Goal: Information Seeking & Learning: Learn about a topic

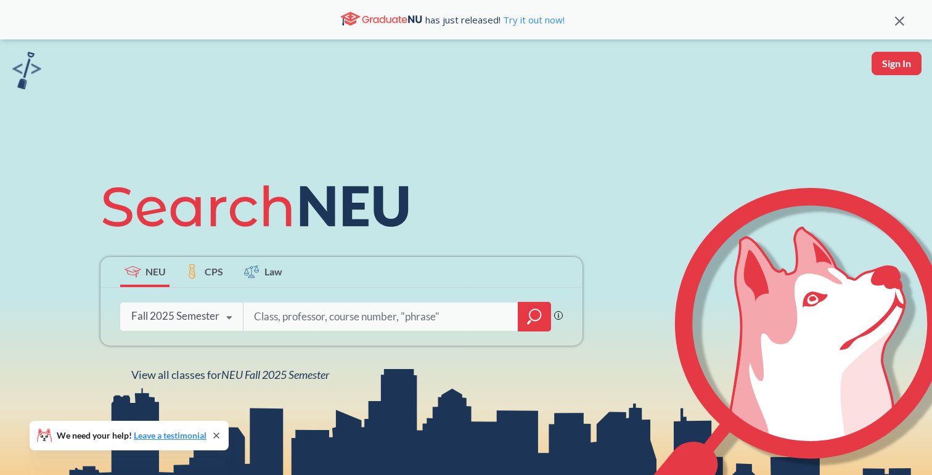
click at [533, 316] on icon "magnifying glass" at bounding box center [534, 316] width 15 height 17
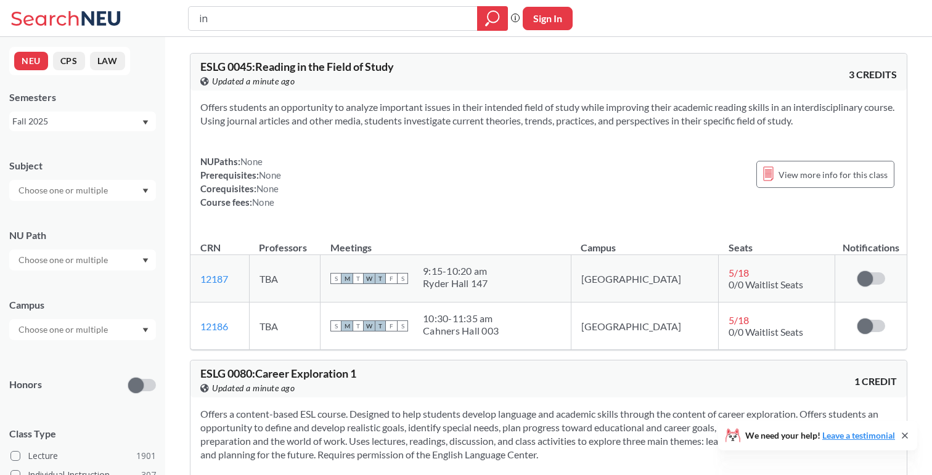
type input "i"
type input "global health"
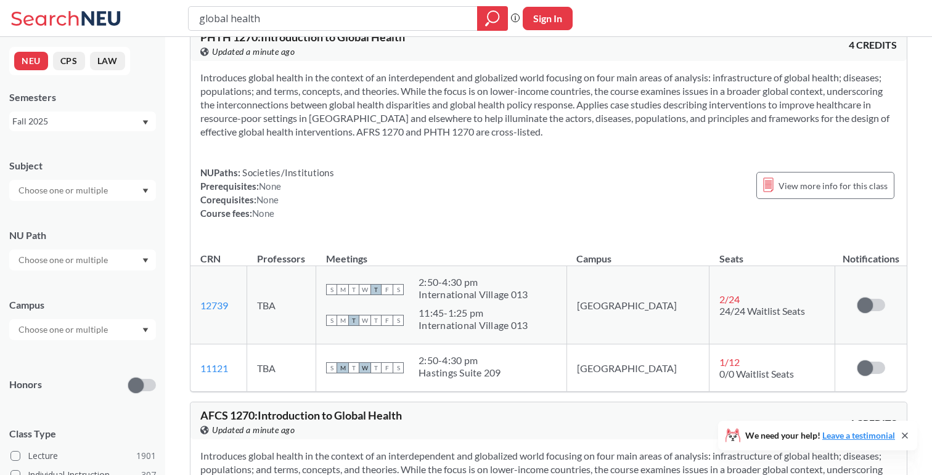
scroll to position [360, 0]
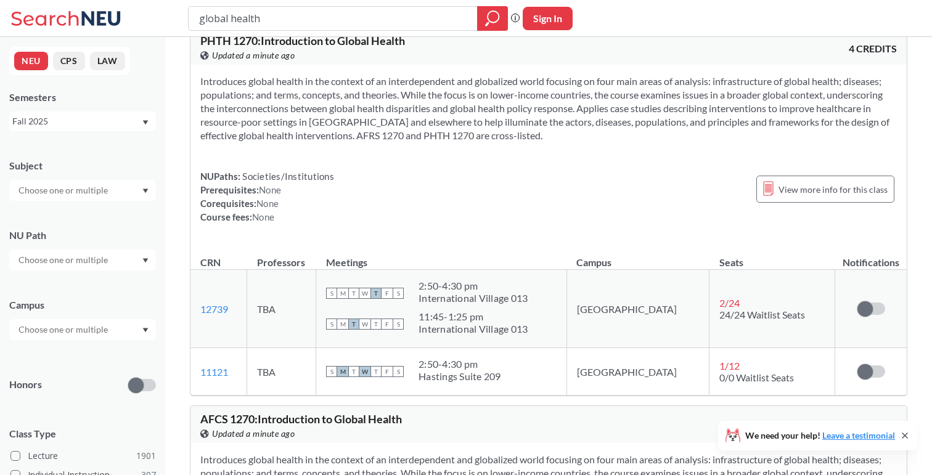
click at [107, 268] on div at bounding box center [82, 260] width 147 height 21
click at [94, 319] on span "Societies/Institutions" at bounding box center [57, 322] width 83 height 14
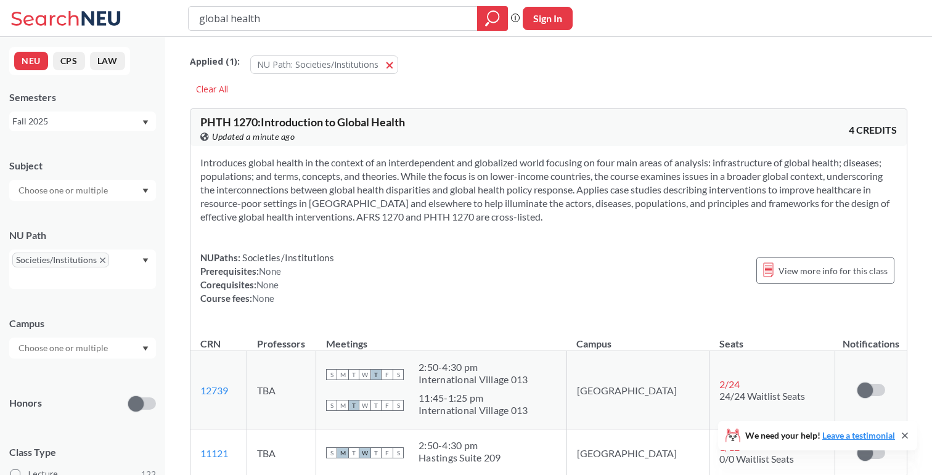
drag, startPoint x: 327, startPoint y: 12, endPoint x: 79, endPoint y: -2, distance: 248.2
click at [79, 0] on html "global health Phrase search guarantees the exact search appears in the results.…" at bounding box center [466, 237] width 932 height 475
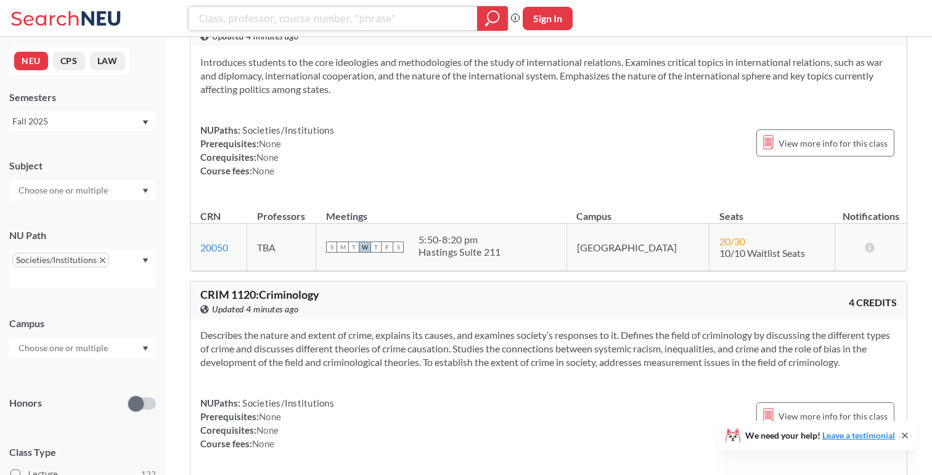
scroll to position [7244, 0]
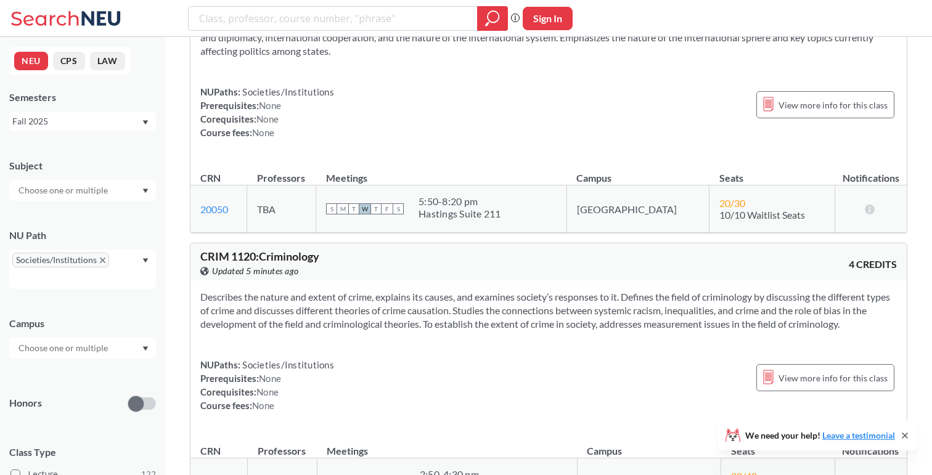
click at [210, 475] on link "15564" at bounding box center [214, 482] width 28 height 12
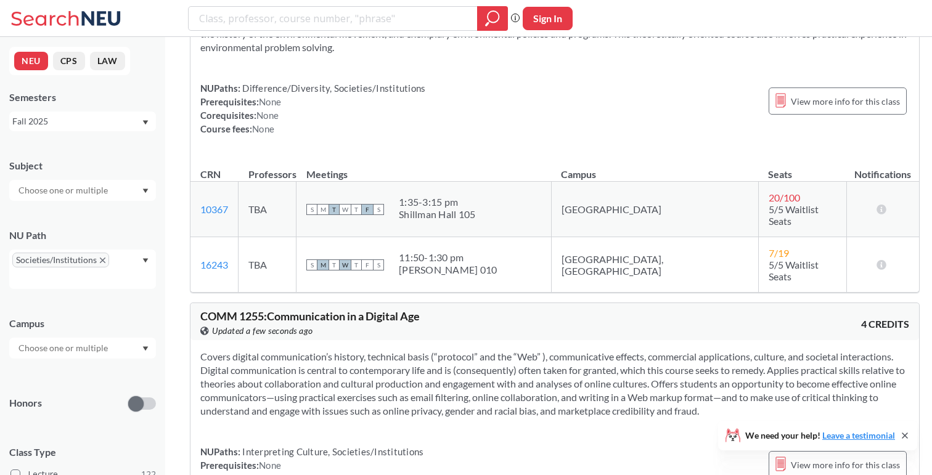
scroll to position [14872, 0]
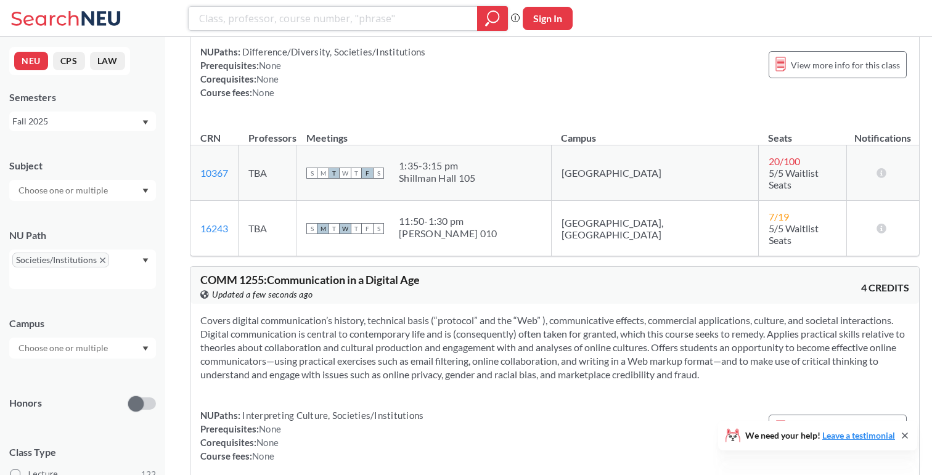
click at [328, 20] on input "search" at bounding box center [333, 18] width 271 height 21
type input "photographh"
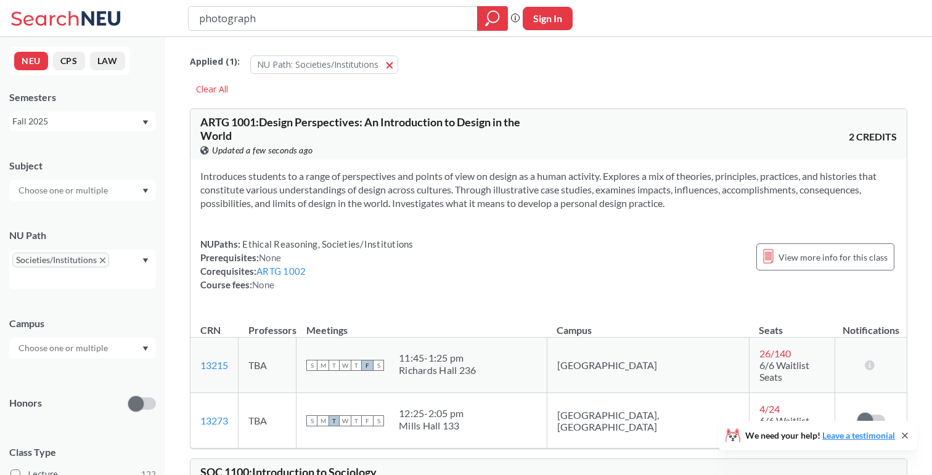
type input "photography"
click at [99, 263] on span "Societies/Institutions" at bounding box center [60, 260] width 97 height 15
click at [102, 260] on icon "X to remove pill" at bounding box center [103, 261] width 6 height 6
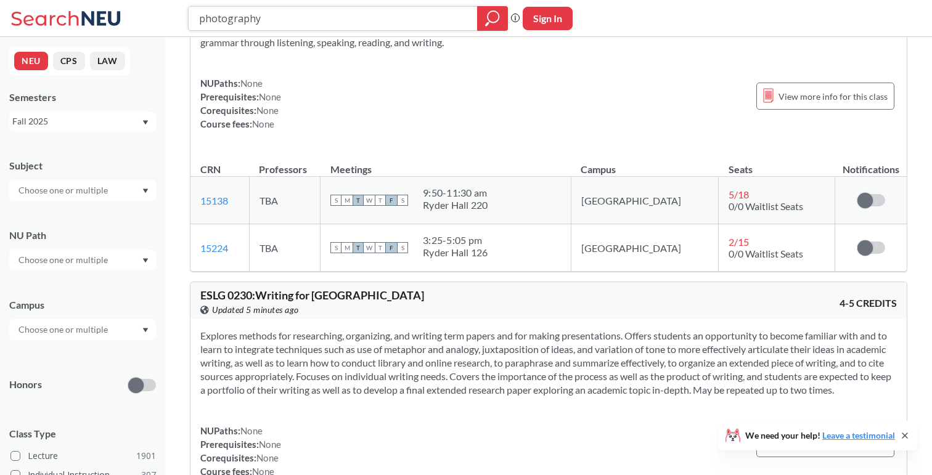
scroll to position [2979, 0]
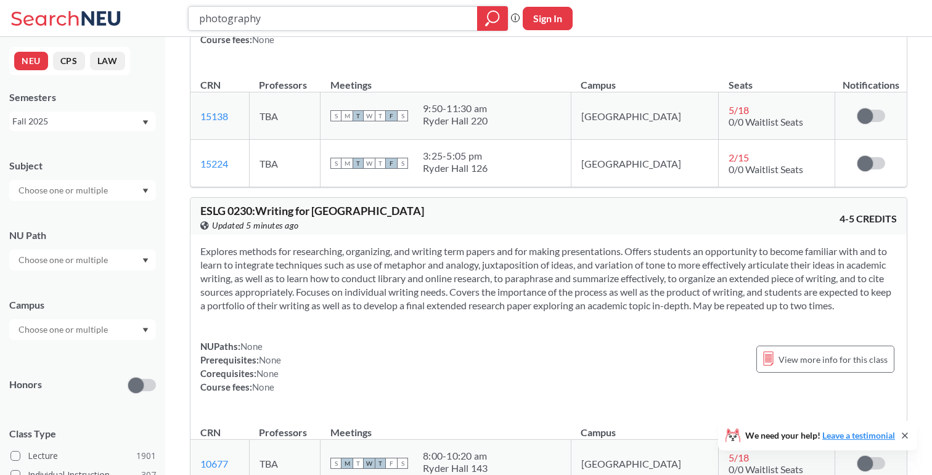
click at [365, 23] on input "photography" at bounding box center [333, 18] width 271 height 21
type input "photo"
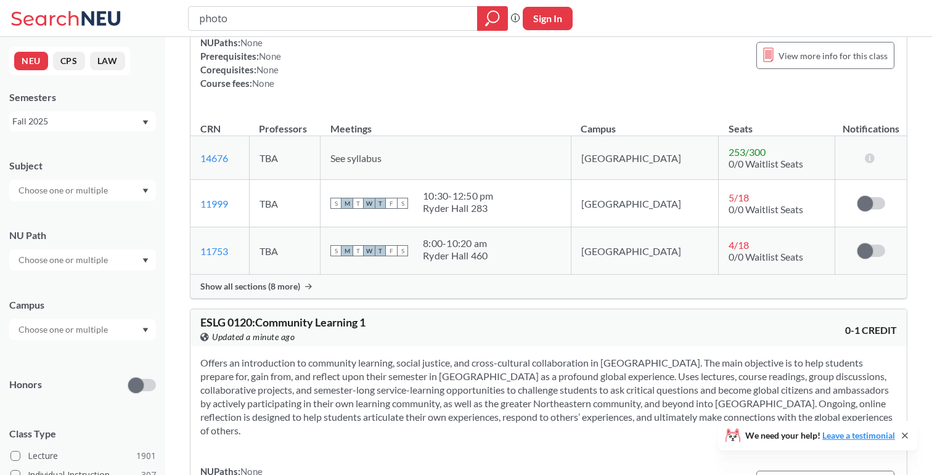
scroll to position [3503, 0]
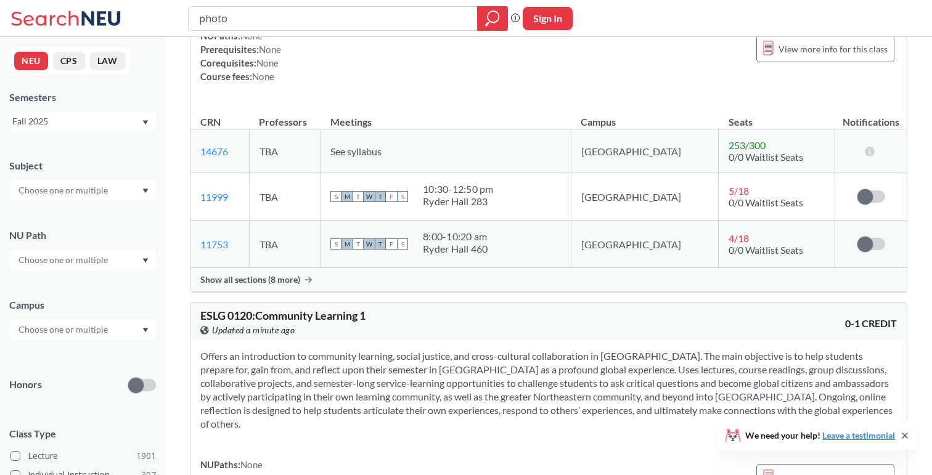
click at [304, 20] on input "photo" at bounding box center [333, 18] width 271 height 21
type input "camera"
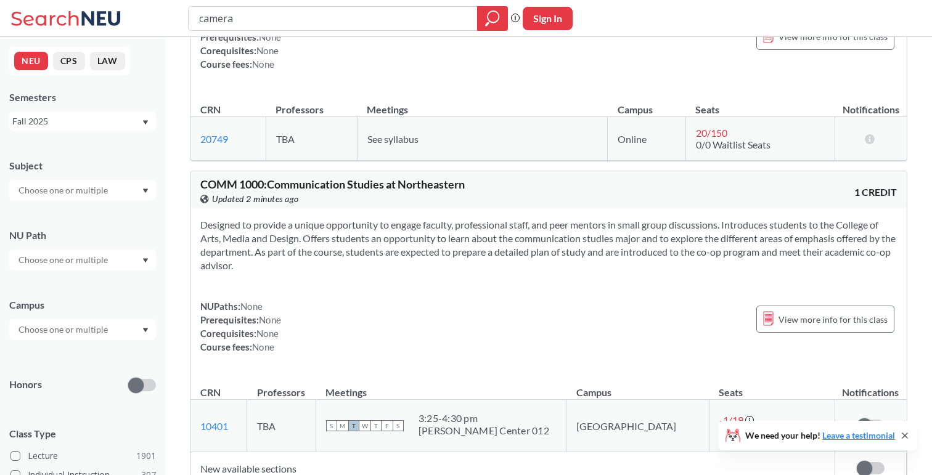
scroll to position [9588, 0]
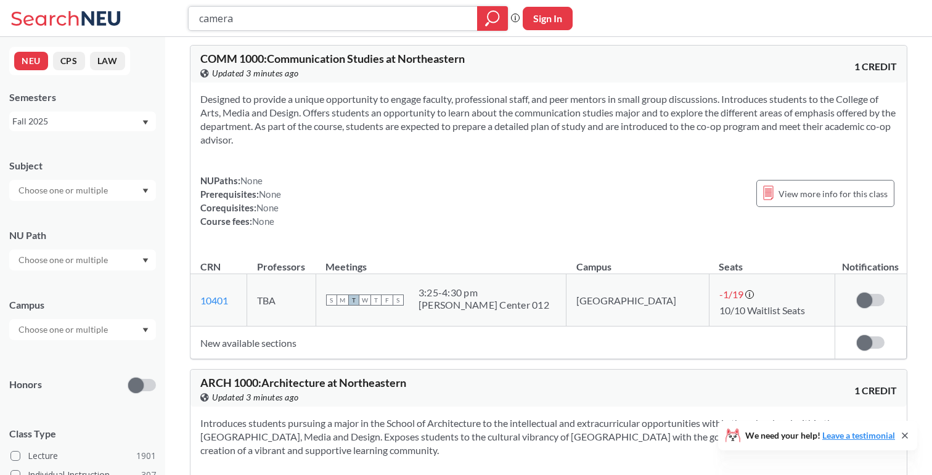
click at [294, 18] on input "camera" at bounding box center [333, 18] width 271 height 21
type input "music"
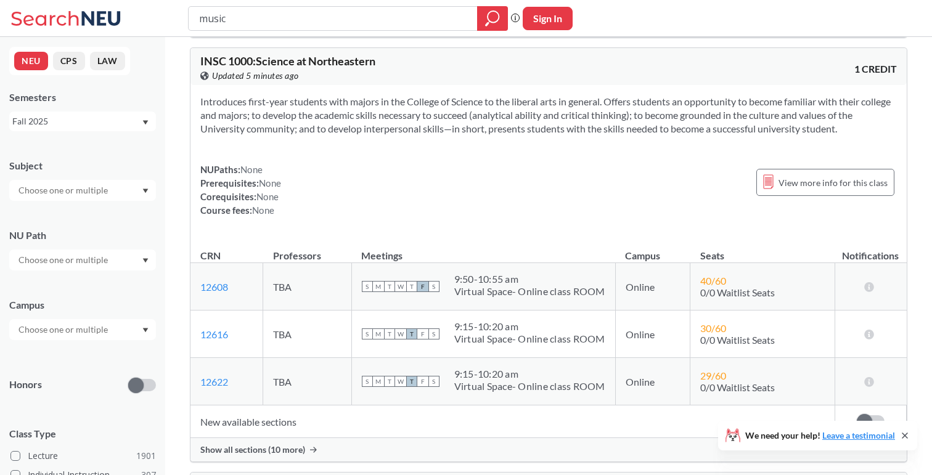
scroll to position [13950, 0]
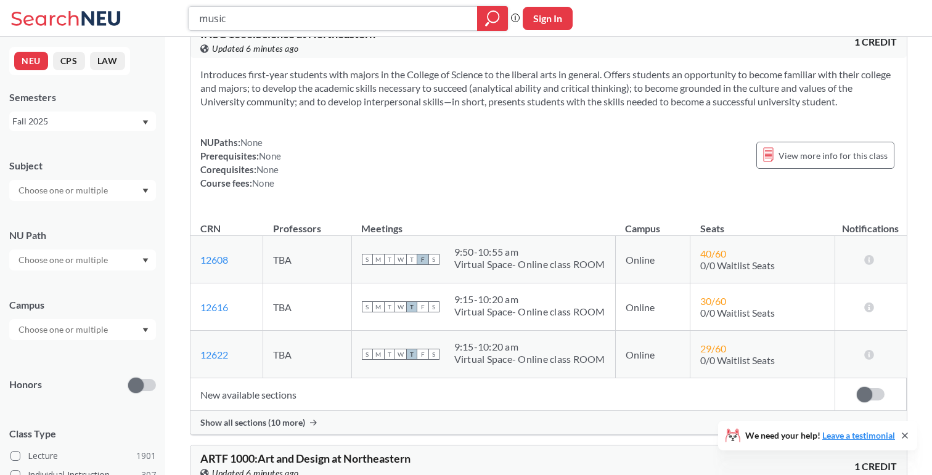
click at [359, 21] on input "music" at bounding box center [333, 18] width 271 height 21
type input "film"
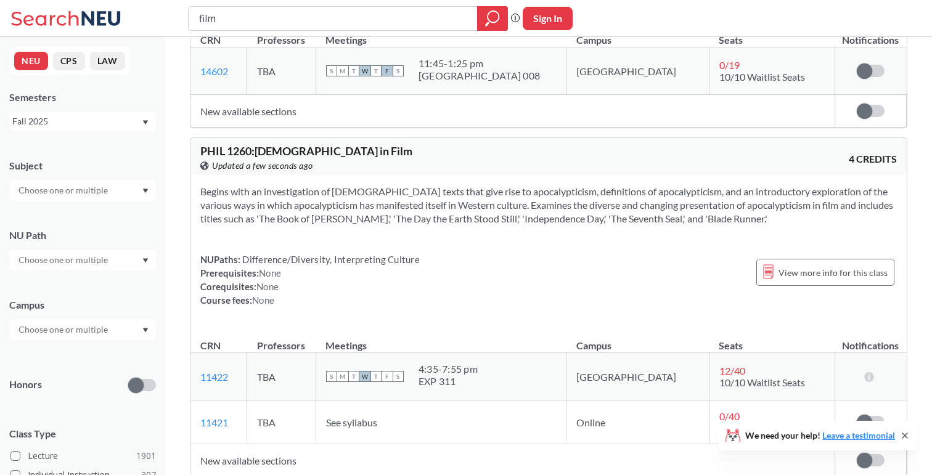
scroll to position [2309, 0]
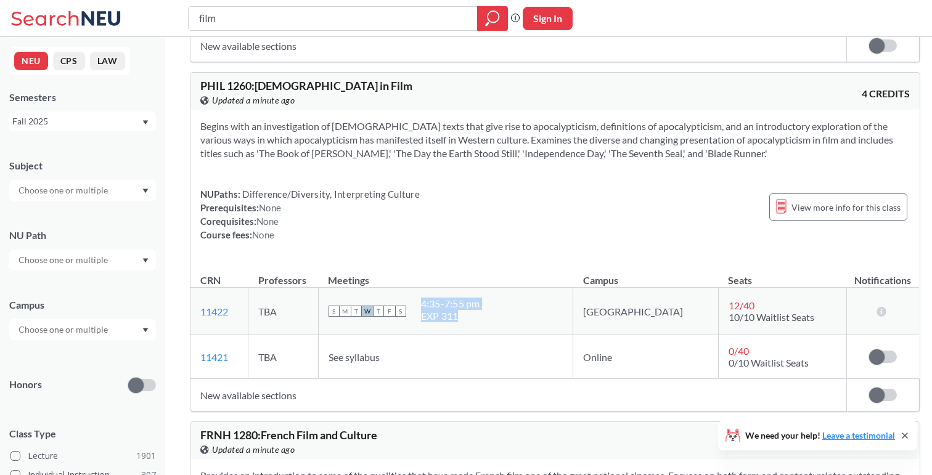
drag, startPoint x: 505, startPoint y: 329, endPoint x: 447, endPoint y: 328, distance: 57.3
click at [447, 325] on div "S M T W T F S 4:35 - 7:55 pm EXP 311" at bounding box center [445, 311] width 235 height 27
click at [480, 322] on div "EXP 311" at bounding box center [450, 316] width 59 height 12
drag, startPoint x: 499, startPoint y: 328, endPoint x: 452, endPoint y: 328, distance: 46.8
click at [452, 322] on div "EXP 311" at bounding box center [450, 316] width 59 height 12
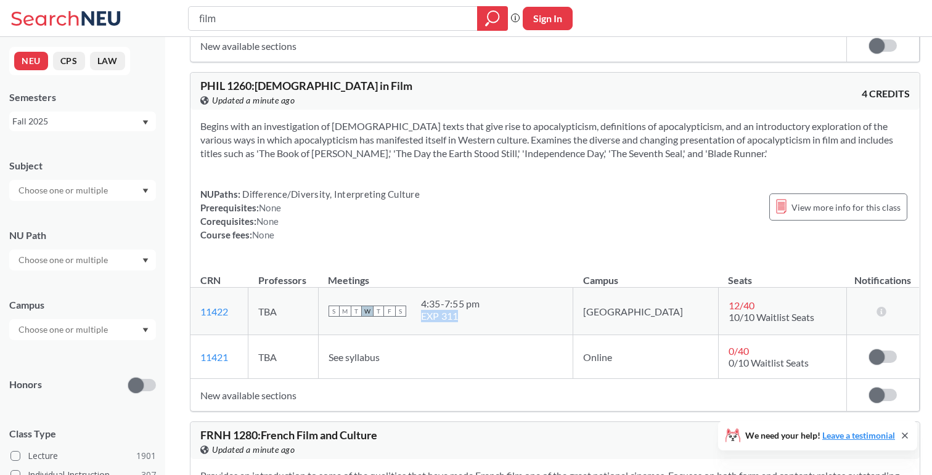
copy div "EXP 311"
drag, startPoint x: 383, startPoint y: 99, endPoint x: 190, endPoint y: 99, distance: 192.9
copy span "PHIL 1260 : [DEMOGRAPHIC_DATA] in Film"
drag, startPoint x: 648, startPoint y: 166, endPoint x: 592, endPoint y: 165, distance: 56.1
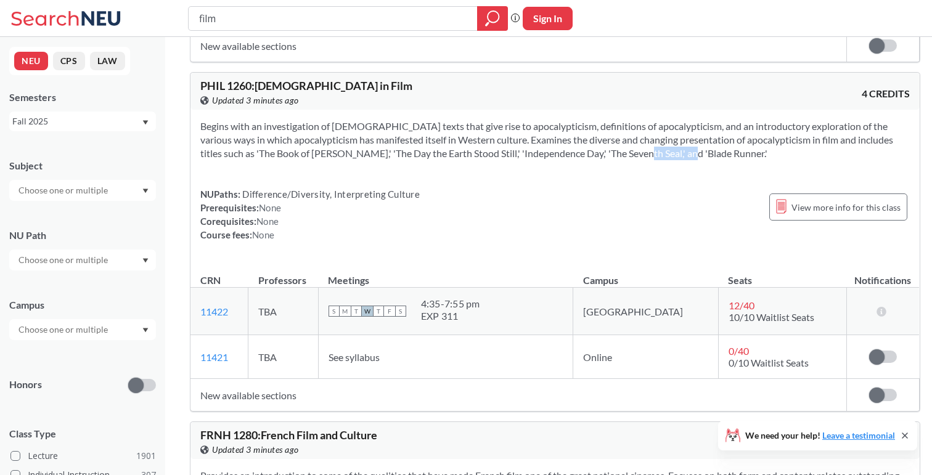
click at [592, 160] on section "Begins with an investigation of [DEMOGRAPHIC_DATA] texts that give rise to apoc…" at bounding box center [554, 140] width 709 height 41
copy section "Blade Runner"
drag, startPoint x: 247, startPoint y: 322, endPoint x: 194, endPoint y: 320, distance: 52.4
click at [194, 320] on td "11422 View this section on Banner." at bounding box center [219, 311] width 58 height 47
copy link "11422"
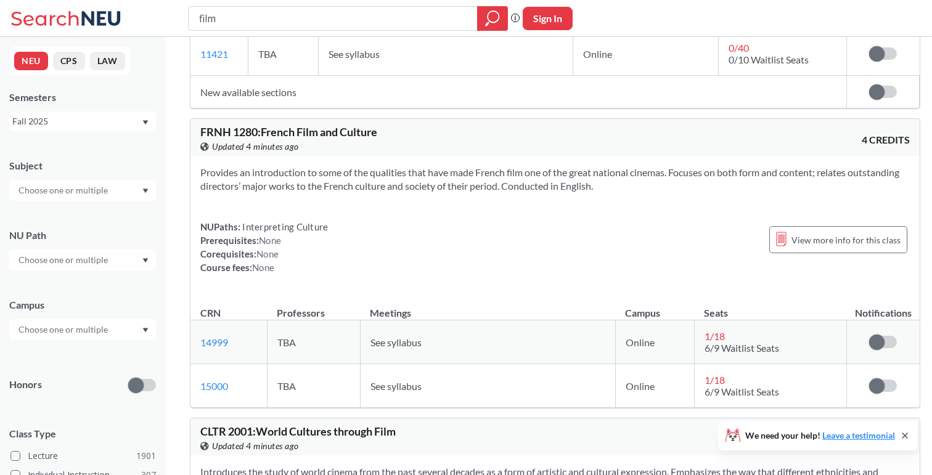
scroll to position [2617, 0]
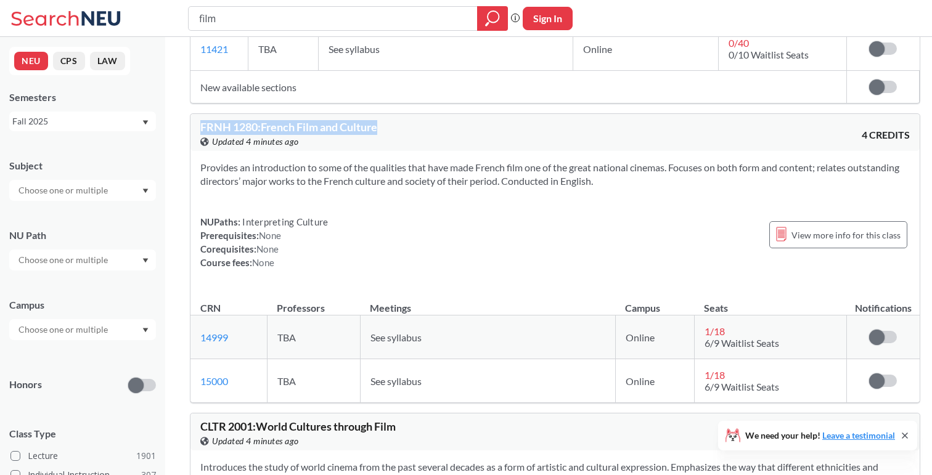
drag, startPoint x: 406, startPoint y: 133, endPoint x: 191, endPoint y: 137, distance: 214.5
click at [190, 137] on div "FRNH 1280 : French Film and Culture View this course on Banner. Updated 4 minut…" at bounding box center [554, 132] width 729 height 37
copy span "FRNH 1280 : French Film and Culture"
drag, startPoint x: 250, startPoint y: 348, endPoint x: 192, endPoint y: 348, distance: 57.3
click at [192, 348] on td "14999 View this section on Banner." at bounding box center [228, 338] width 76 height 44
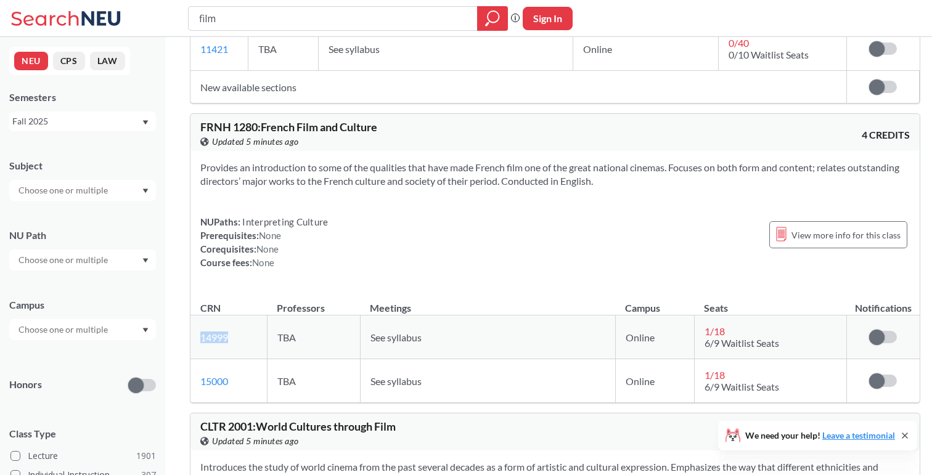
copy link "14999"
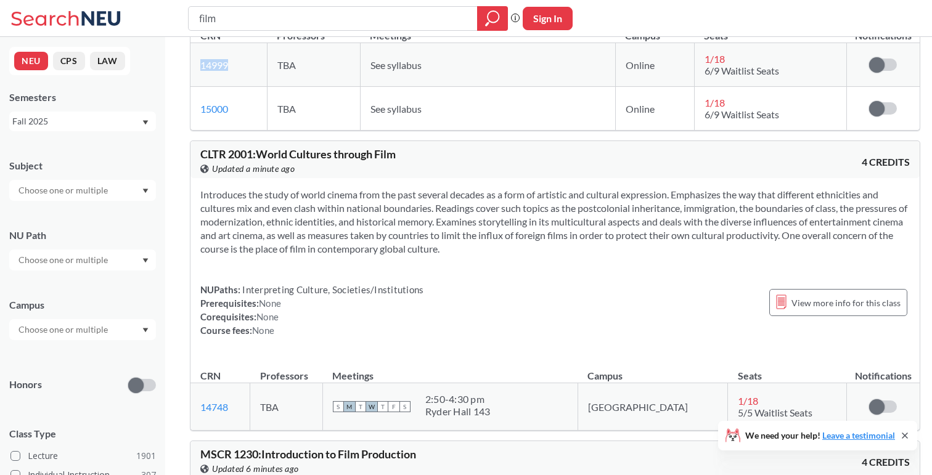
scroll to position [2888, 0]
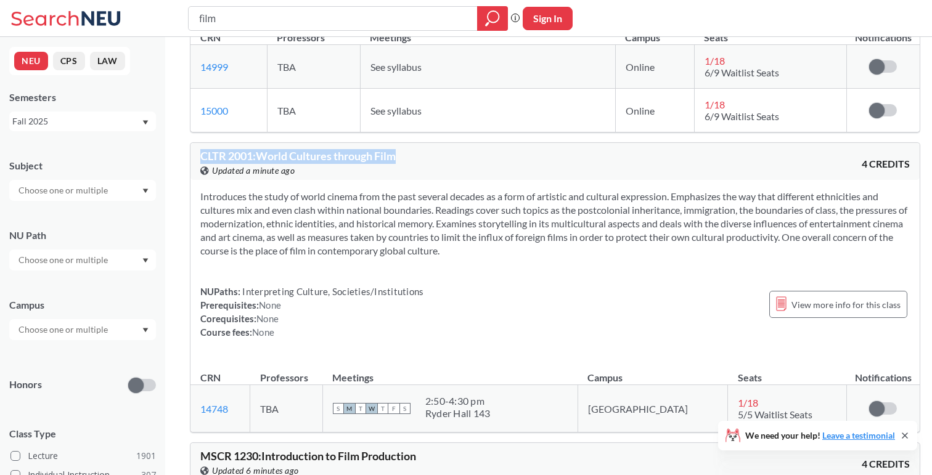
drag, startPoint x: 406, startPoint y: 167, endPoint x: 201, endPoint y: 163, distance: 204.7
click at [200, 163] on div "CLTR 2001 : World Cultures through Film View this course on Banner. Updated a m…" at bounding box center [377, 163] width 354 height 27
copy span "CLTR 2001 : World Cultures through Film"
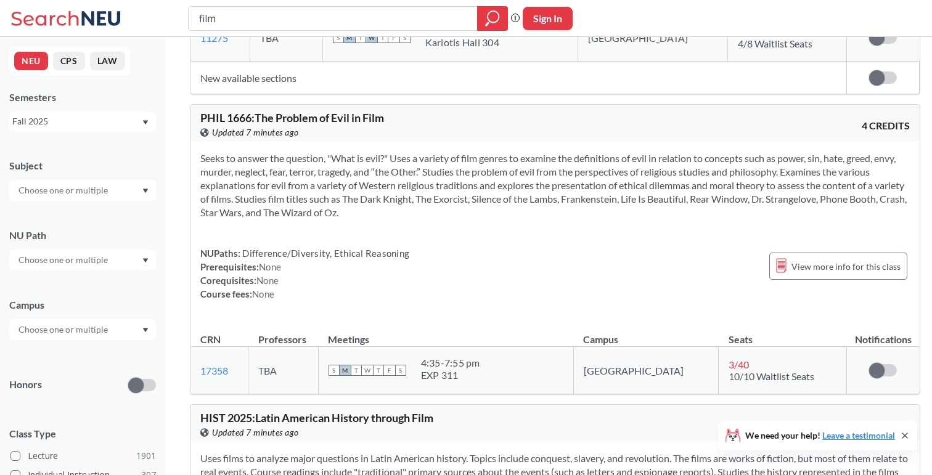
scroll to position [3626, 0]
drag, startPoint x: 400, startPoint y: 129, endPoint x: 197, endPoint y: 128, distance: 203.4
click at [196, 128] on div "PHIL 1666 : The Problem of Evil in Film View this course on Banner. Updated 7 m…" at bounding box center [554, 123] width 729 height 37
copy span "PHIL 1666 : The Problem of Evil in Film"
drag, startPoint x: 245, startPoint y: 378, endPoint x: 193, endPoint y: 378, distance: 52.4
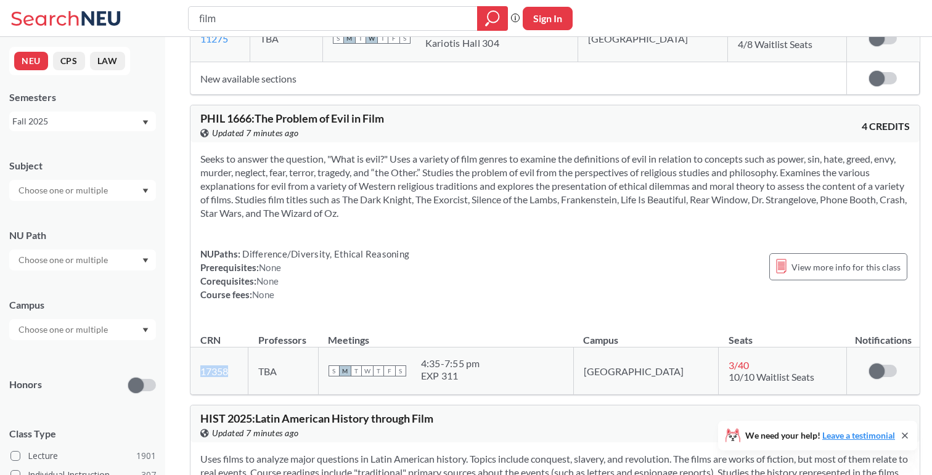
click at [193, 378] on td "17358 View this section on Banner." at bounding box center [219, 371] width 58 height 47
copy link "17358"
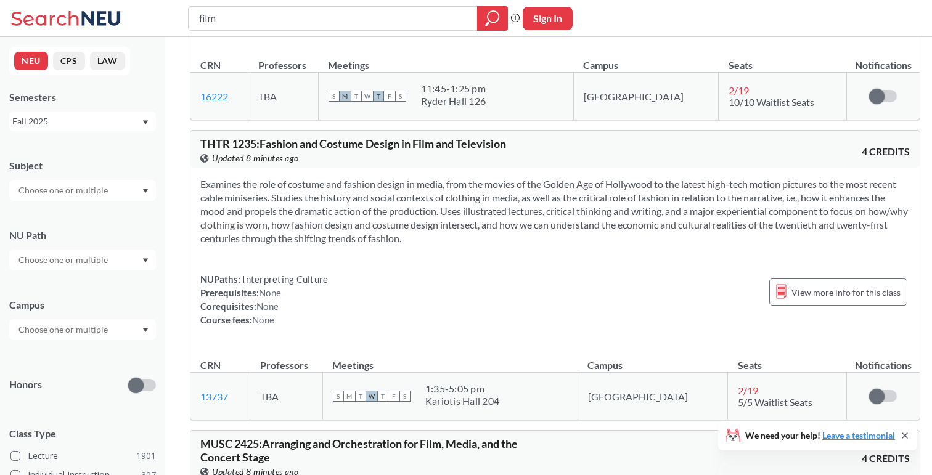
scroll to position [4529, 0]
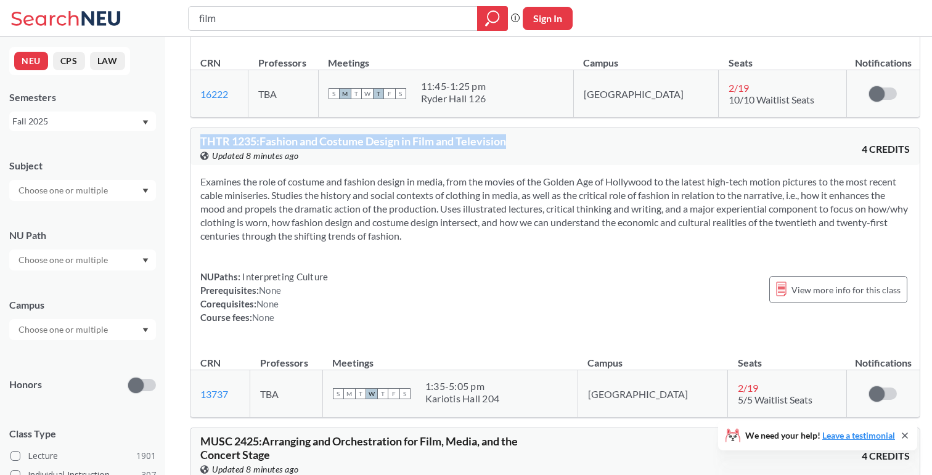
drag, startPoint x: 534, startPoint y: 147, endPoint x: 171, endPoint y: 143, distance: 363.0
copy span "THTR 1235 : Fashion and Costume Design in Film and Television"
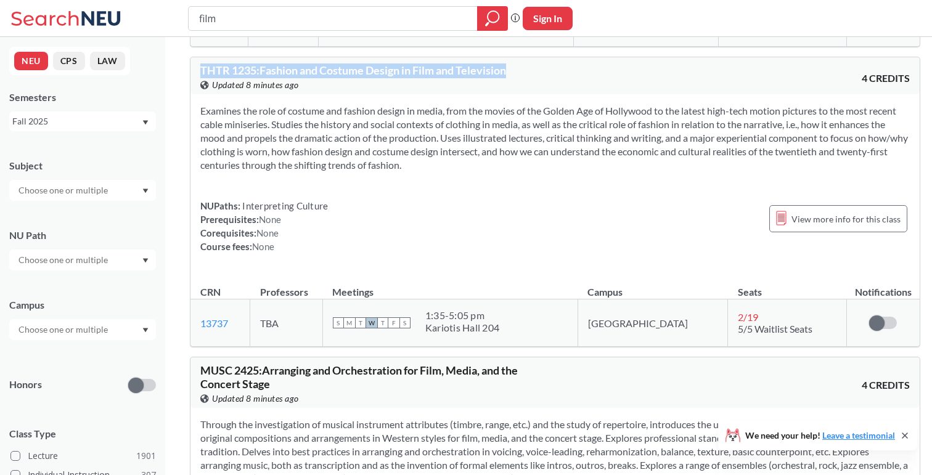
scroll to position [4598, 0]
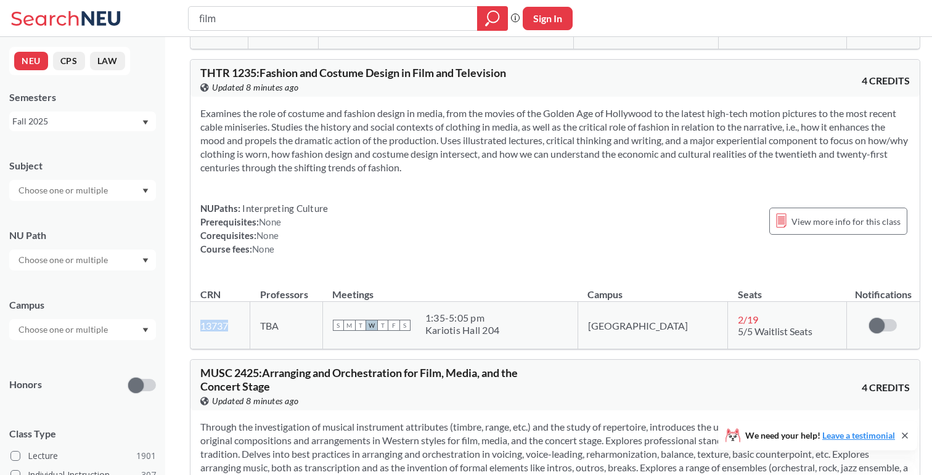
drag, startPoint x: 253, startPoint y: 335, endPoint x: 191, endPoint y: 330, distance: 61.8
click at [191, 330] on td "13737 View this section on Banner." at bounding box center [220, 325] width 60 height 47
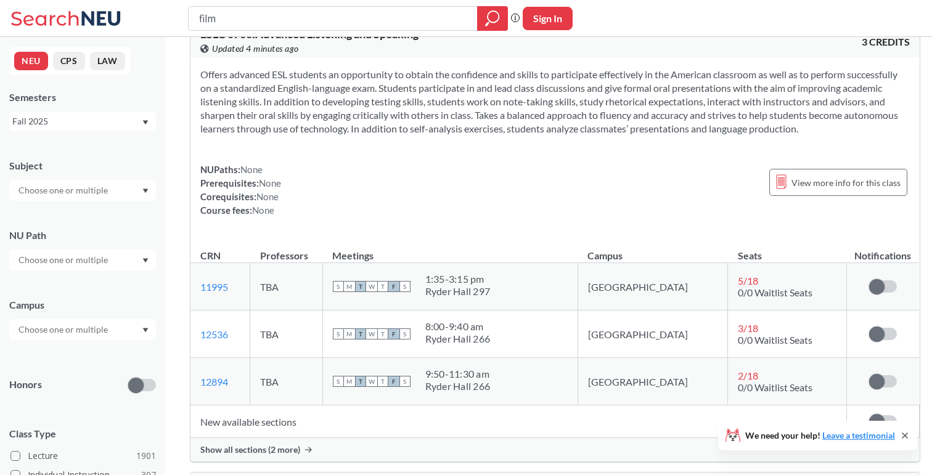
scroll to position [9003, 0]
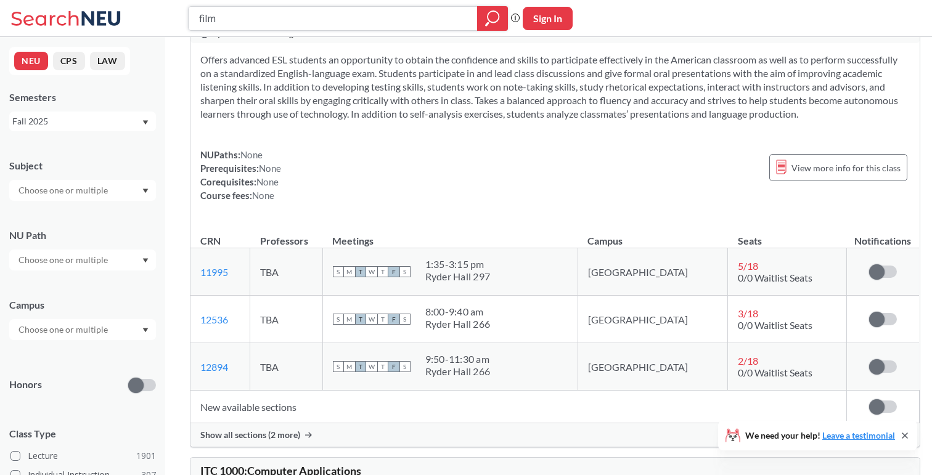
click at [276, 22] on input "film" at bounding box center [333, 18] width 271 height 21
paste input "cience and Psuedoscience"
type input "cience and Psuedoscience"
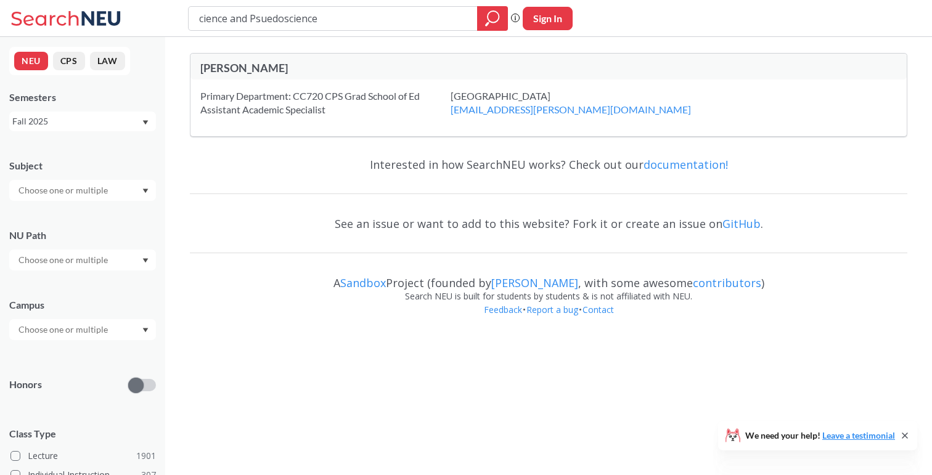
click at [198, 20] on input "cience and Psuedoscience" at bounding box center [333, 18] width 271 height 21
type input "science and Psuedoscience"
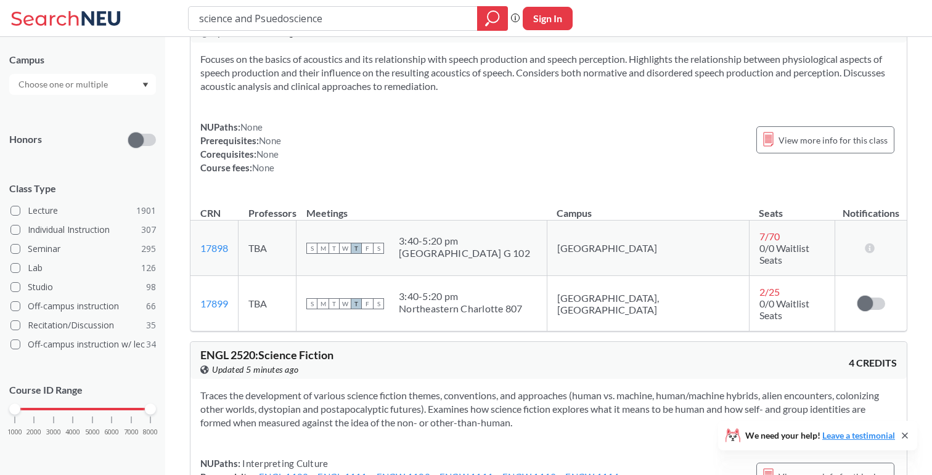
scroll to position [1293, 0]
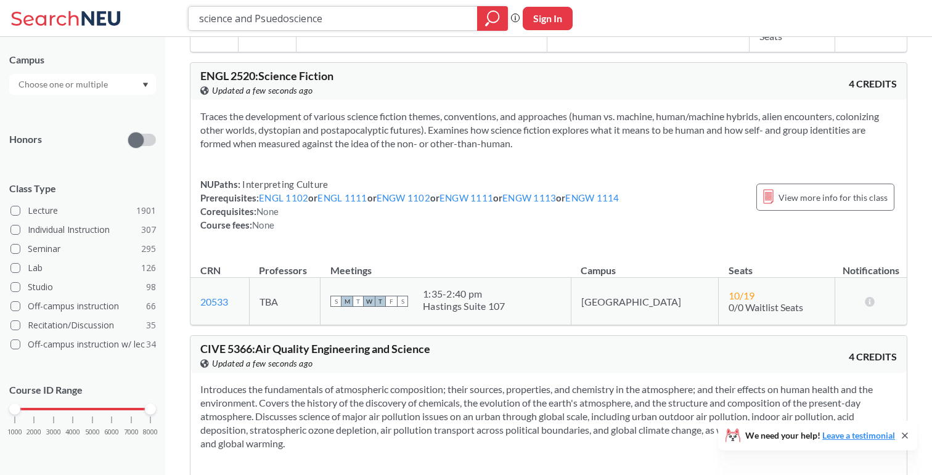
drag, startPoint x: 341, startPoint y: 18, endPoint x: 194, endPoint y: 14, distance: 147.4
click at [194, 14] on div "science and Psuedoscience" at bounding box center [348, 18] width 320 height 25
paste input "COMM1101"
type input "COMM1101"
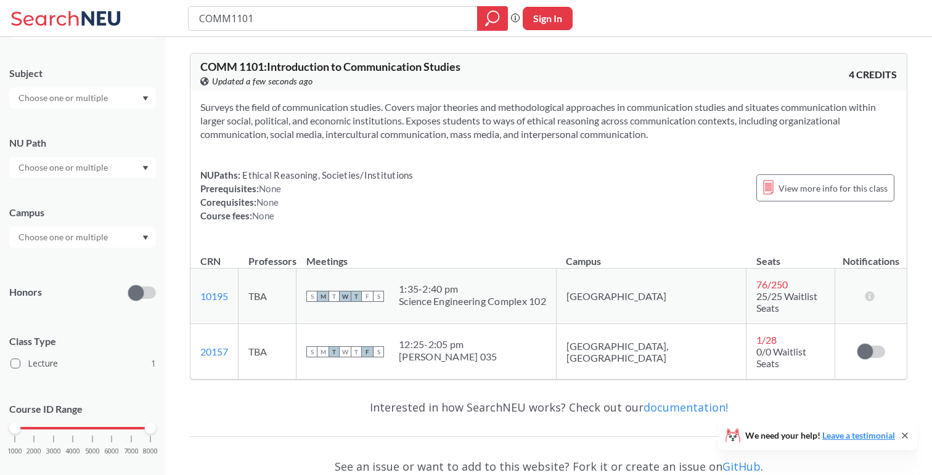
scroll to position [112, 0]
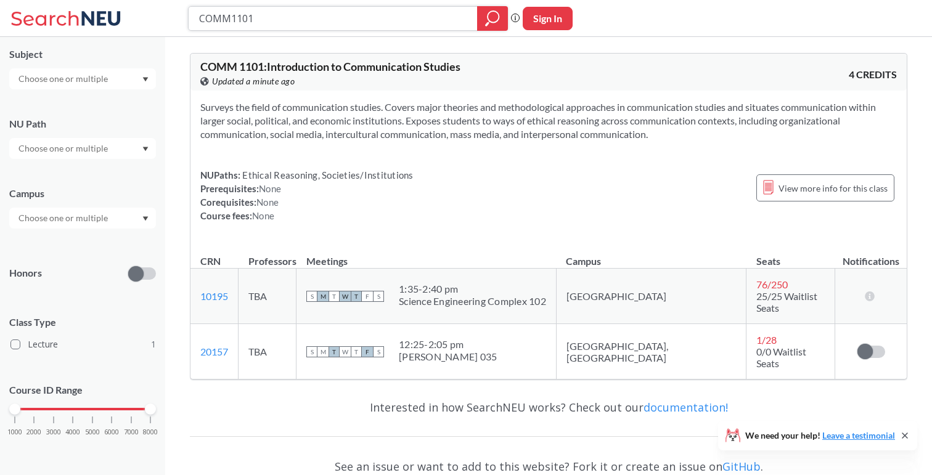
drag, startPoint x: 291, startPoint y: 20, endPoint x: 140, endPoint y: 9, distance: 151.4
click at [139, 10] on div "COMM1101 Phrase search guarantees the exact search appears in the results. Ex. …" at bounding box center [466, 18] width 932 height 37
type input "sociology"
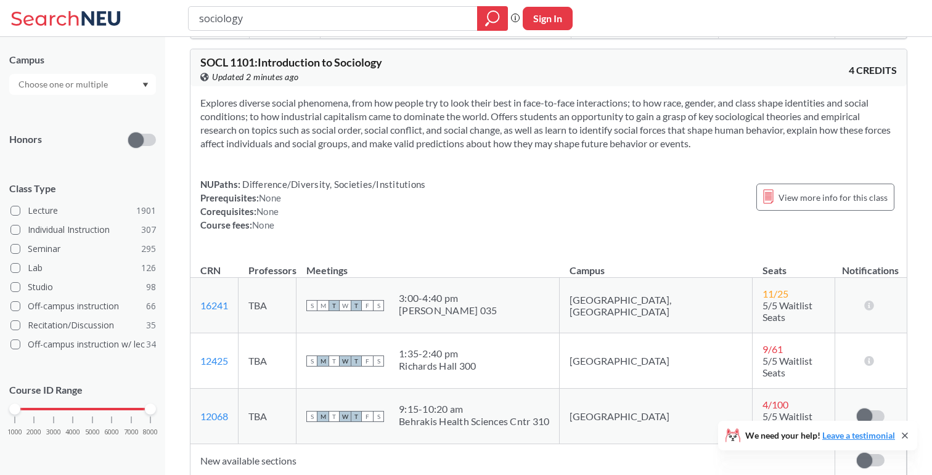
scroll to position [328, 0]
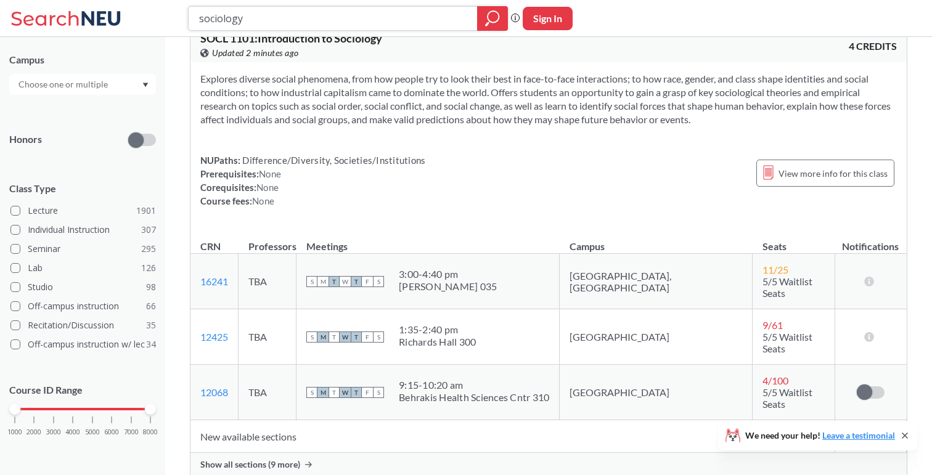
click at [377, 19] on input "sociology" at bounding box center [333, 18] width 271 height 21
paste input "Environment and societ"
type input "Environment and society"
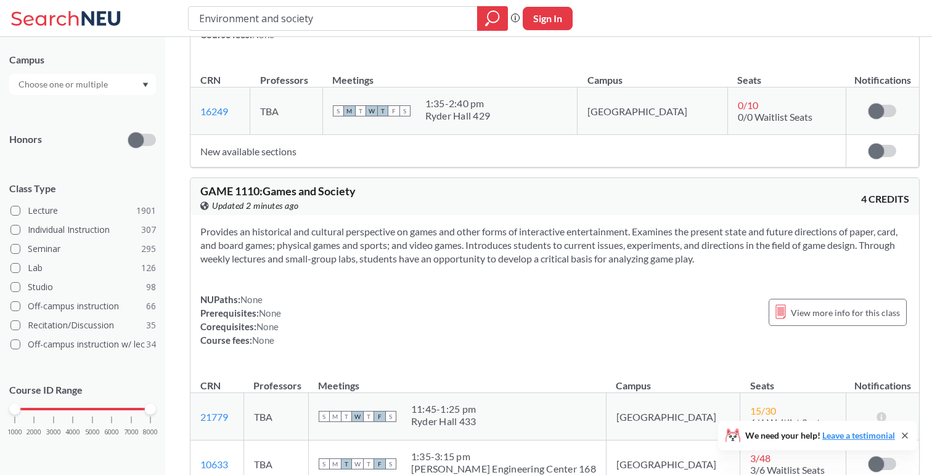
scroll to position [1174, 0]
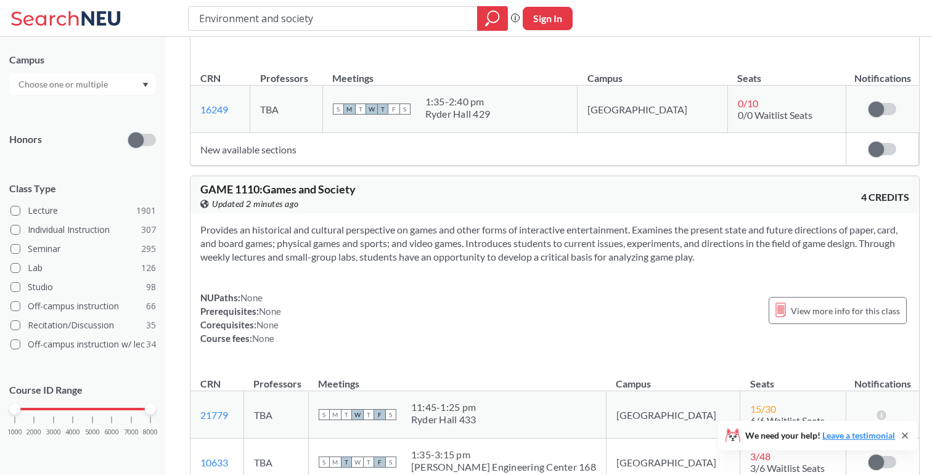
drag, startPoint x: 351, startPoint y: 14, endPoint x: 155, endPoint y: 1, distance: 195.8
click at [155, 1] on div "Environment and society Phrase search guarantees the exact search appears in th…" at bounding box center [466, 18] width 932 height 37
type input "photo"
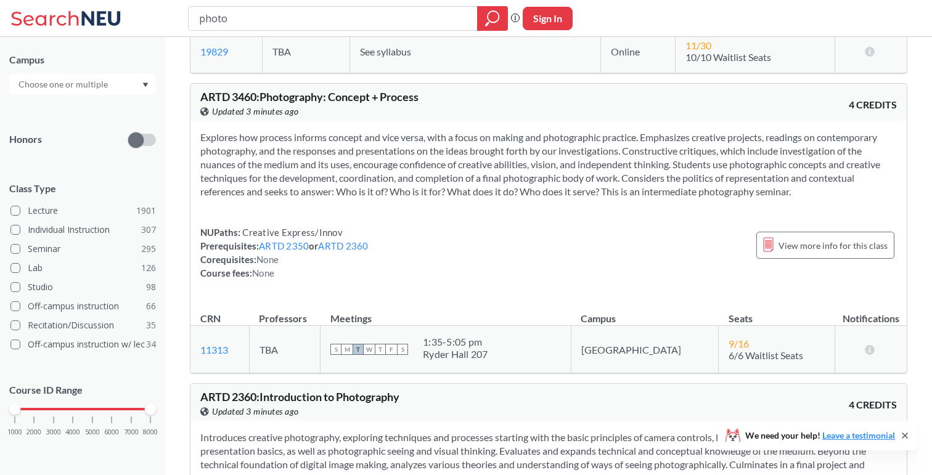
scroll to position [961, 0]
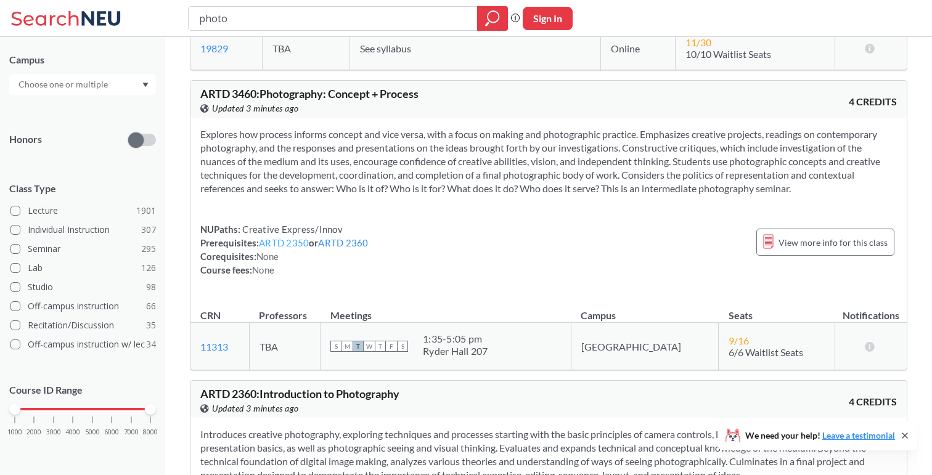
click at [290, 239] on link "ARTD 2350" at bounding box center [284, 242] width 50 height 11
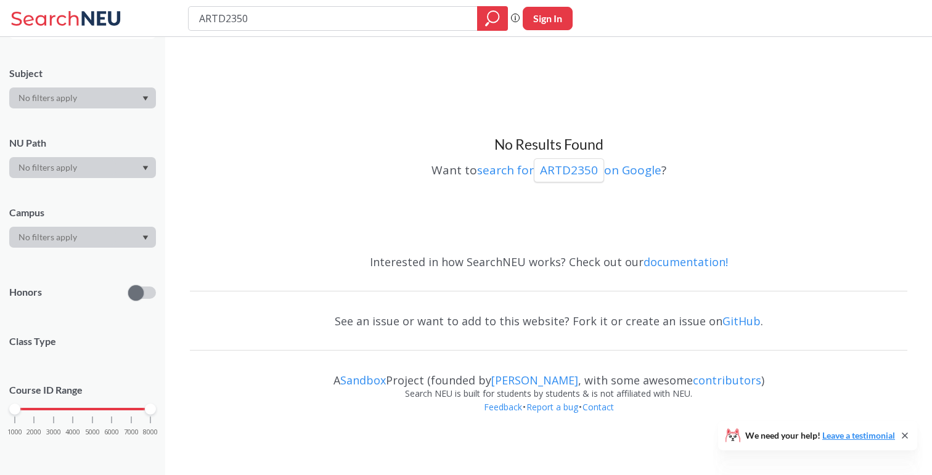
type input "photo"
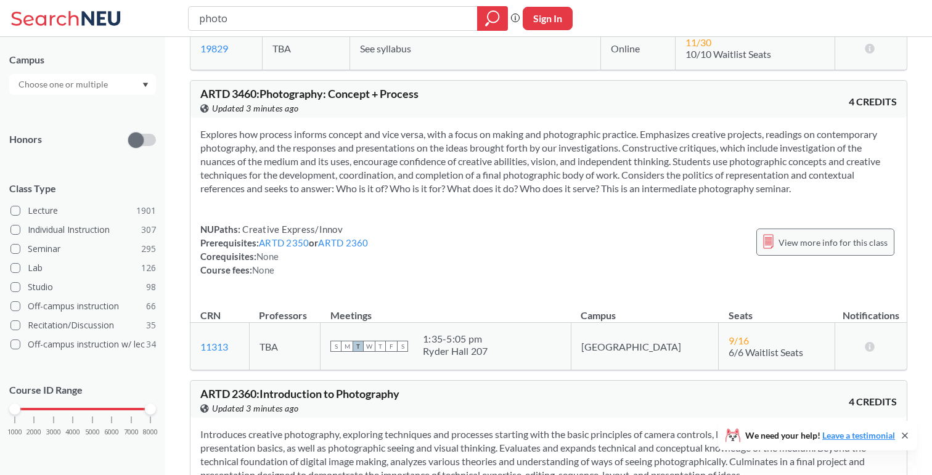
click at [846, 245] on span "View more info for this class" at bounding box center [832, 242] width 109 height 15
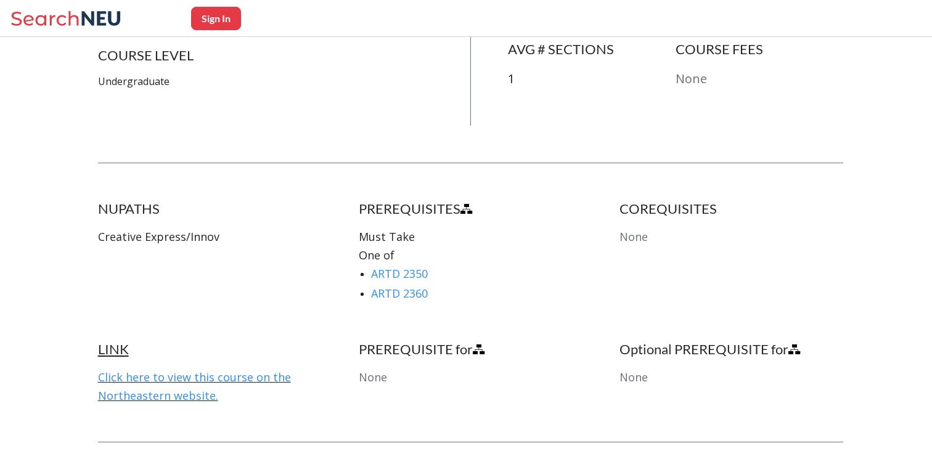
scroll to position [581, 0]
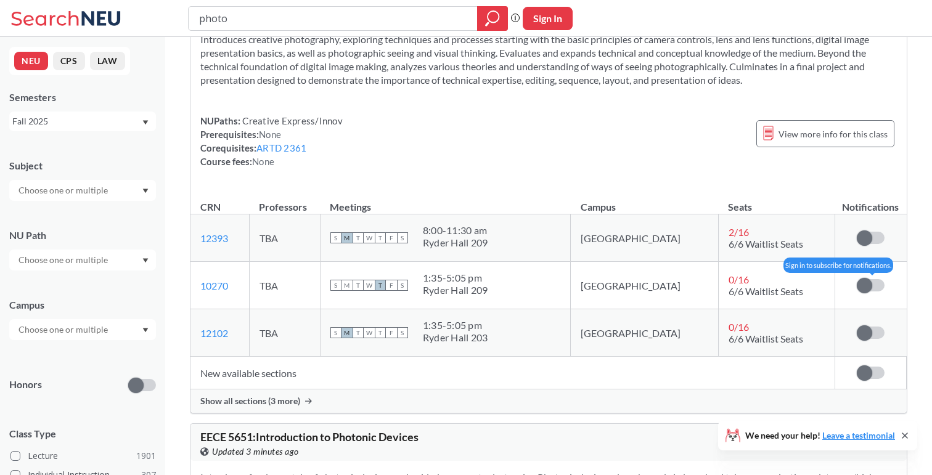
scroll to position [1360, 0]
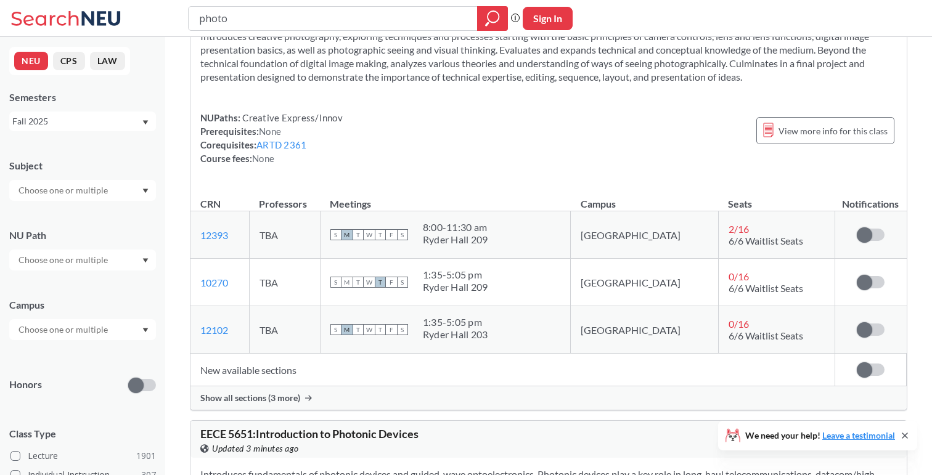
click at [276, 398] on span "Show all sections (3 more)" at bounding box center [250, 398] width 100 height 11
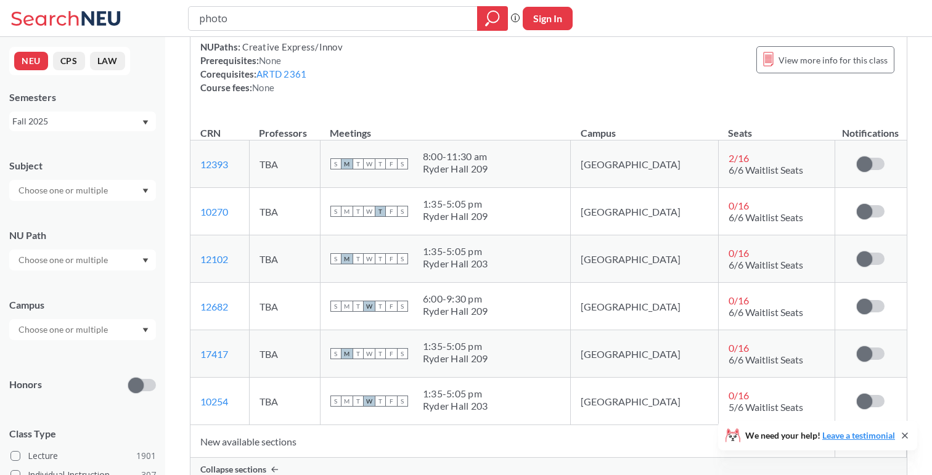
scroll to position [1430, 0]
click at [868, 308] on span at bounding box center [864, 307] width 15 height 15
click at [857, 301] on input "checkbox" at bounding box center [857, 301] width 0 height 0
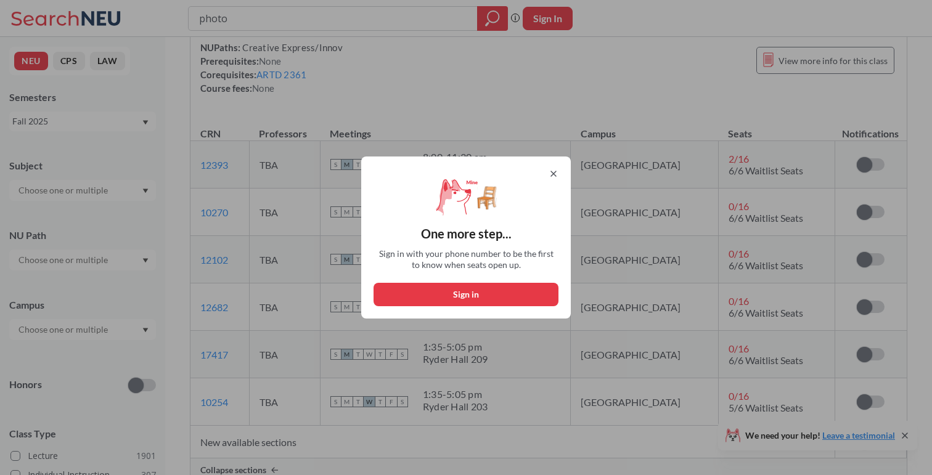
click at [544, 295] on button "Sign in" at bounding box center [465, 294] width 185 height 23
select select "US"
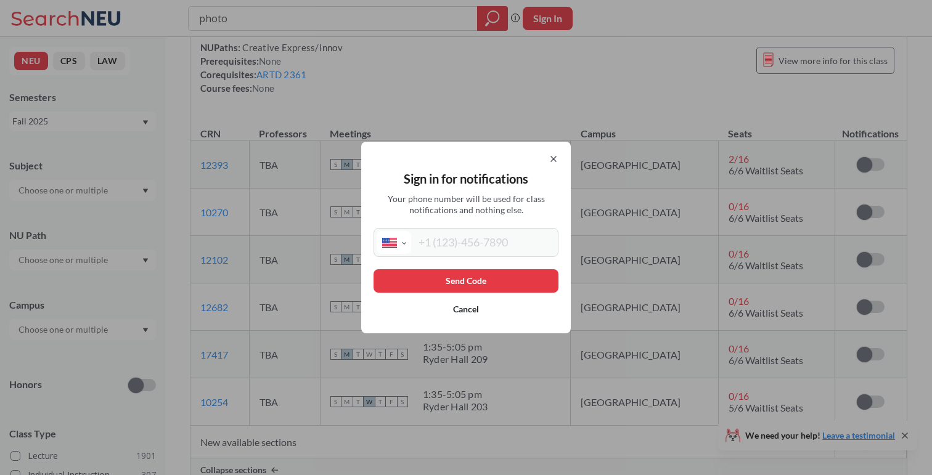
click at [523, 236] on input "tel" at bounding box center [483, 242] width 144 height 23
type input "[PHONE_NUMBER]"
click at [510, 274] on button "Send Code" at bounding box center [465, 280] width 185 height 23
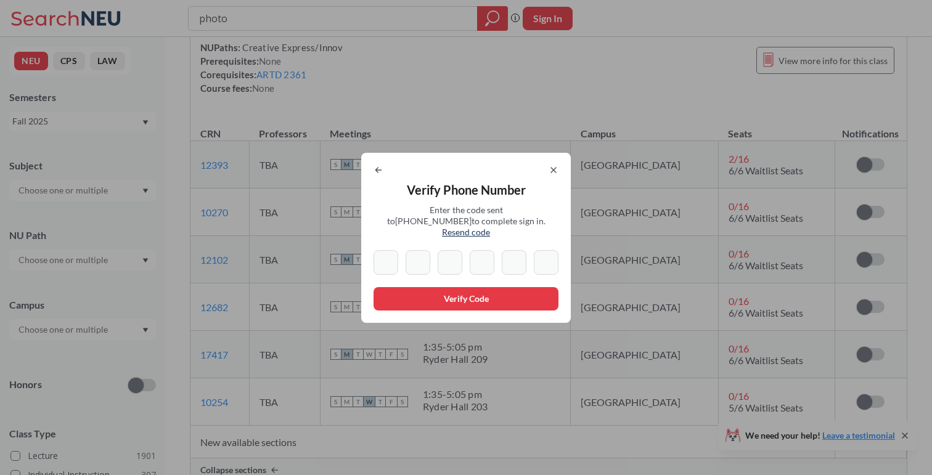
paste input "0"
type input "0"
paste input "0"
click at [393, 260] on input "0" at bounding box center [385, 262] width 25 height 25
click at [424, 256] on input "0" at bounding box center [418, 262] width 25 height 25
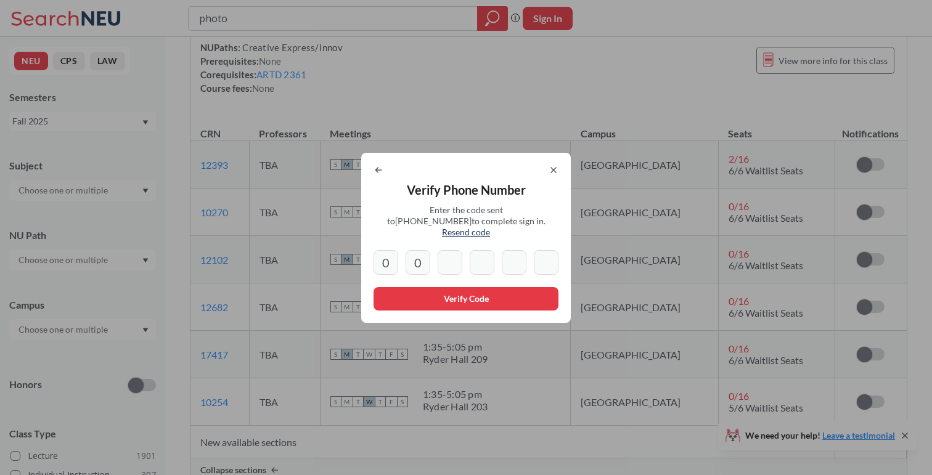
type input "0"
click at [452, 251] on input at bounding box center [450, 262] width 25 height 25
type input "2"
click at [412, 250] on input "0" at bounding box center [418, 262] width 25 height 25
click at [423, 251] on input "0" at bounding box center [418, 262] width 25 height 25
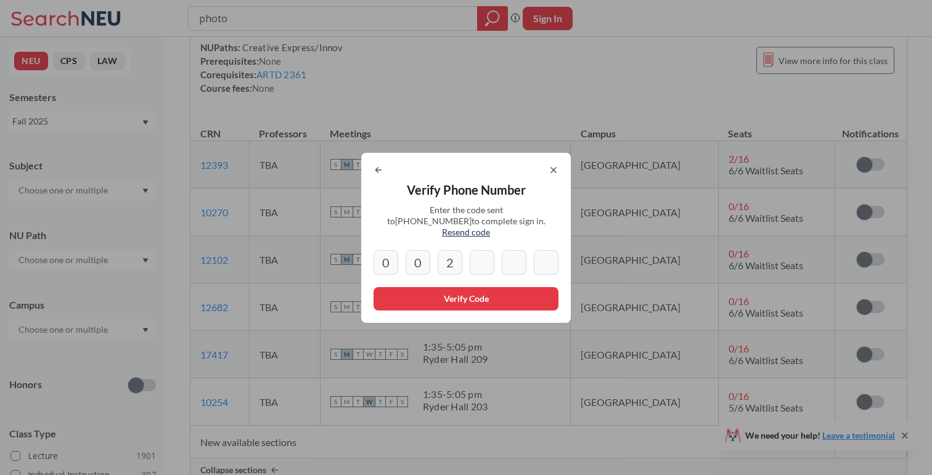
type input "0"
click at [492, 256] on input at bounding box center [482, 262] width 25 height 25
type input "5"
type input "2"
type input "5"
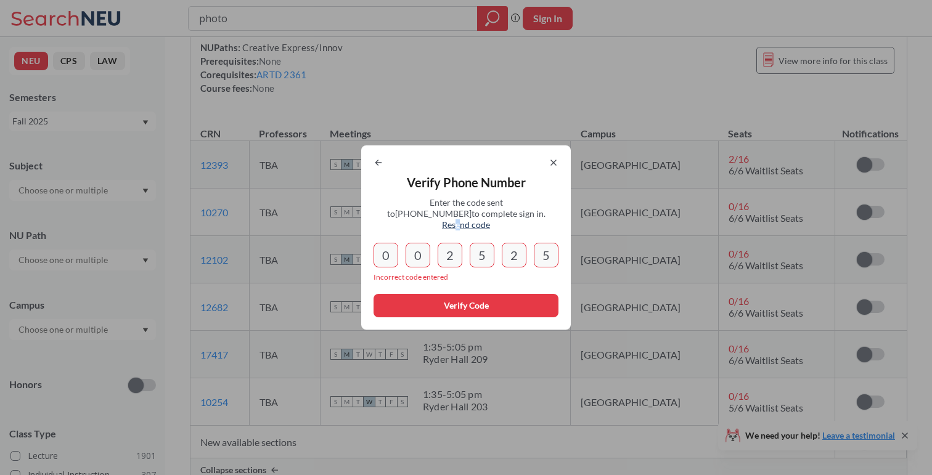
click at [490, 221] on span "Resend code" at bounding box center [466, 224] width 48 height 10
click at [391, 174] on div "Verify Phone Number Enter the code sent to [PHONE_NUMBER] to complete sign in. …" at bounding box center [466, 237] width 210 height 184
click at [375, 174] on div "Verify Phone Number Enter the code sent to [PHONE_NUMBER] to complete sign in. …" at bounding box center [466, 237] width 210 height 184
click at [377, 165] on icon at bounding box center [378, 162] width 6 height 5
select select "US"
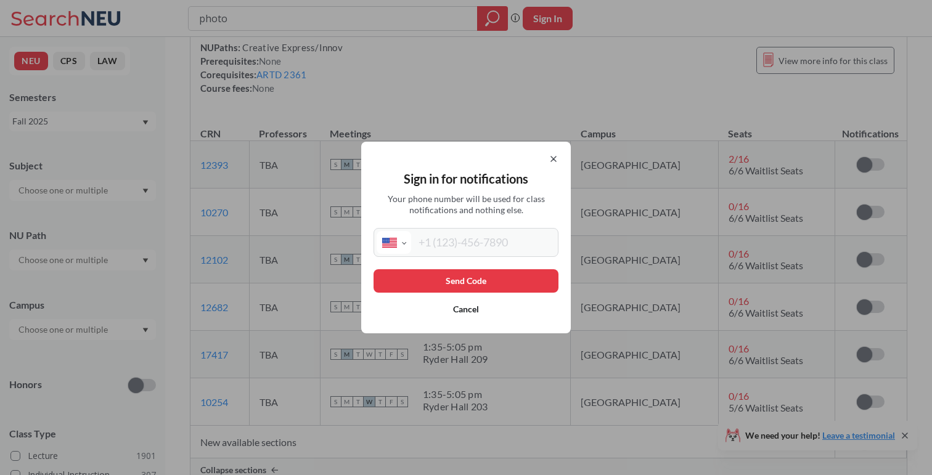
click at [491, 234] on input "tel" at bounding box center [483, 242] width 144 height 23
type input "[PHONE_NUMBER]"
click at [479, 273] on button "Send Code" at bounding box center [465, 280] width 185 height 23
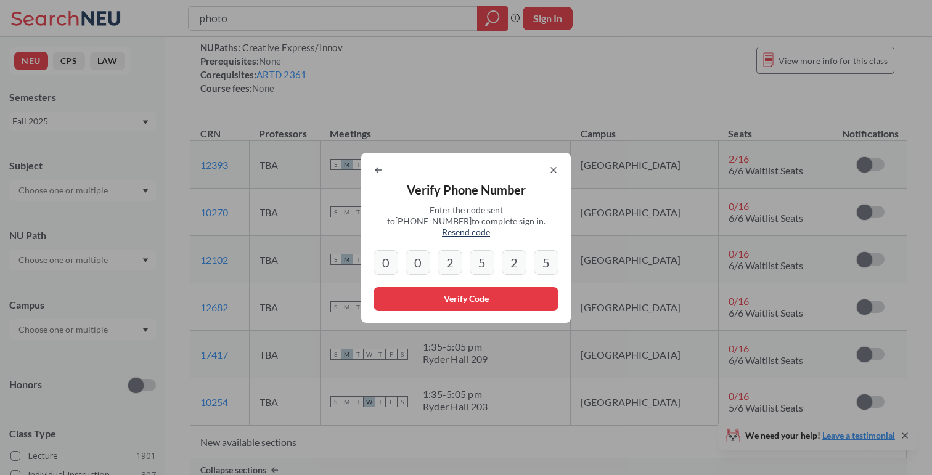
click at [554, 255] on input "5" at bounding box center [546, 262] width 25 height 25
type input "5"
click at [550, 171] on icon at bounding box center [553, 170] width 10 height 10
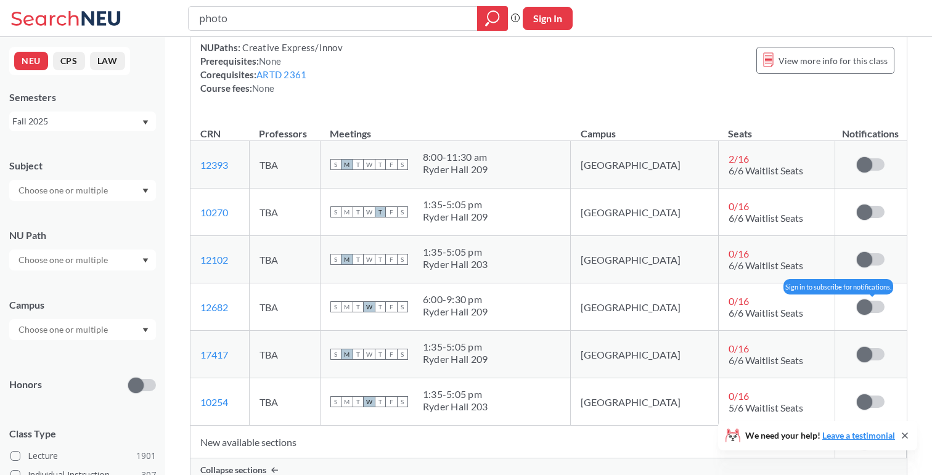
click at [868, 304] on span at bounding box center [864, 307] width 15 height 15
click at [857, 301] on input "checkbox" at bounding box center [857, 301] width 0 height 0
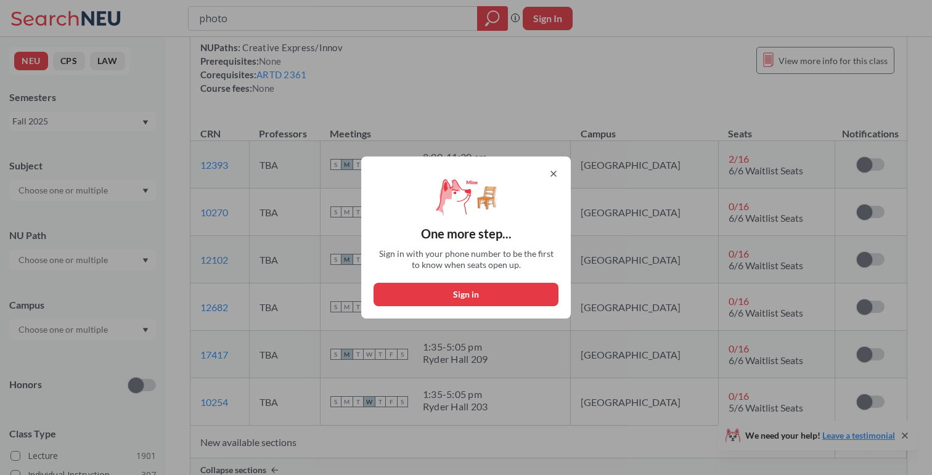
click at [462, 288] on button "Sign in" at bounding box center [465, 294] width 185 height 23
select select "US"
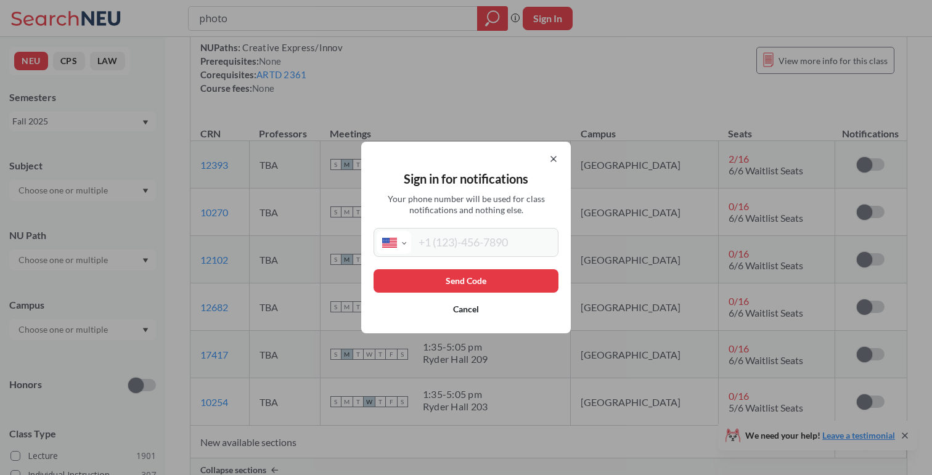
click at [487, 240] on input "tel" at bounding box center [483, 242] width 144 height 23
type input "[PHONE_NUMBER]"
click at [481, 278] on button "Send Code" at bounding box center [465, 280] width 185 height 23
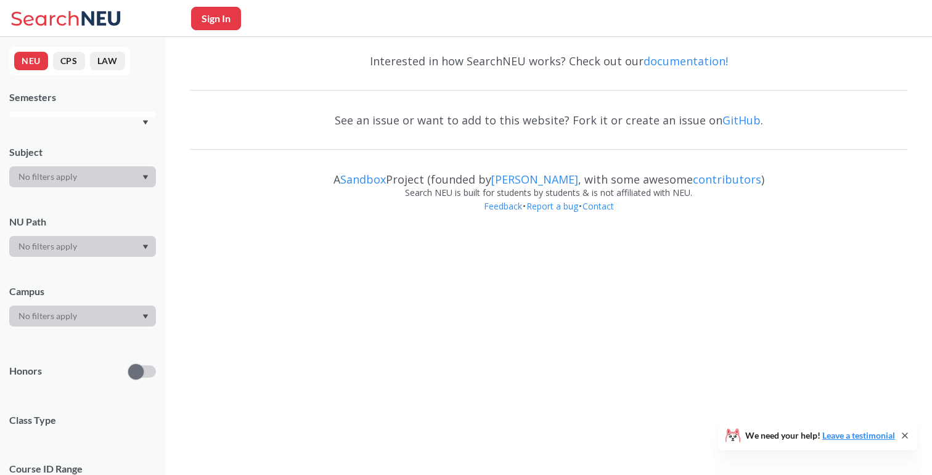
scroll to position [1430, 0]
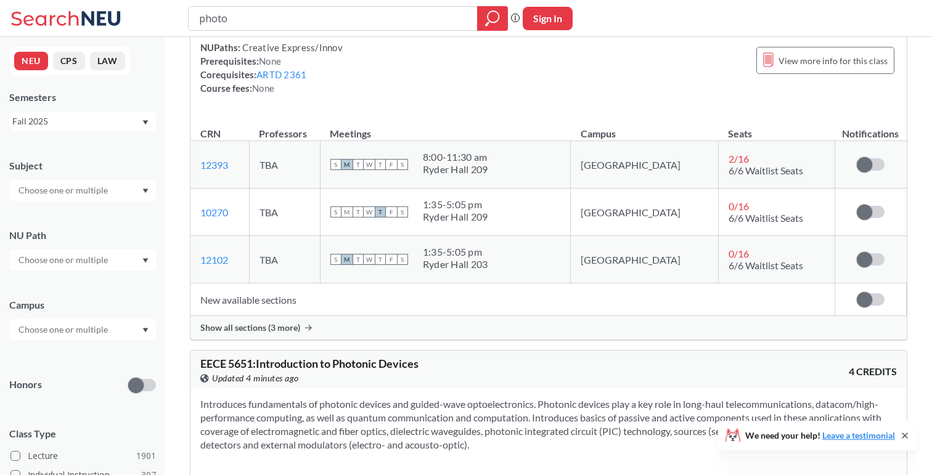
click at [240, 335] on div "Show all sections (3 more)" at bounding box center [548, 327] width 716 height 23
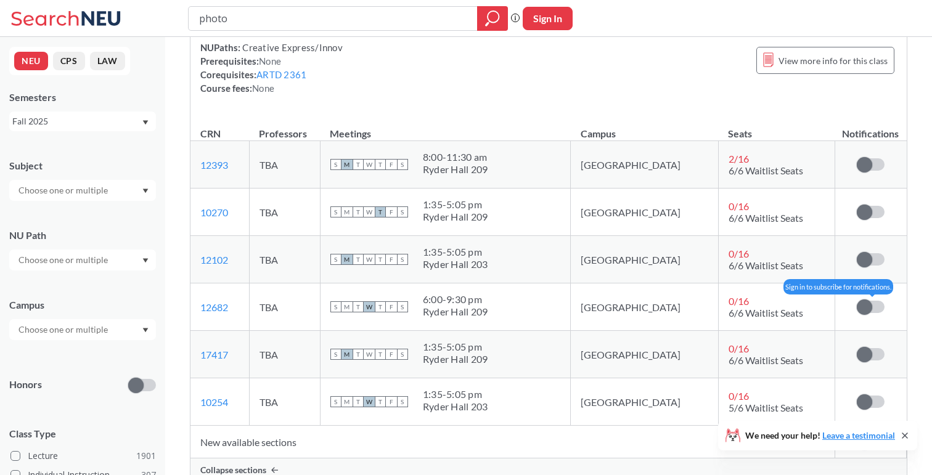
click at [861, 301] on span at bounding box center [864, 307] width 15 height 15
click at [857, 301] on input "checkbox" at bounding box center [857, 301] width 0 height 0
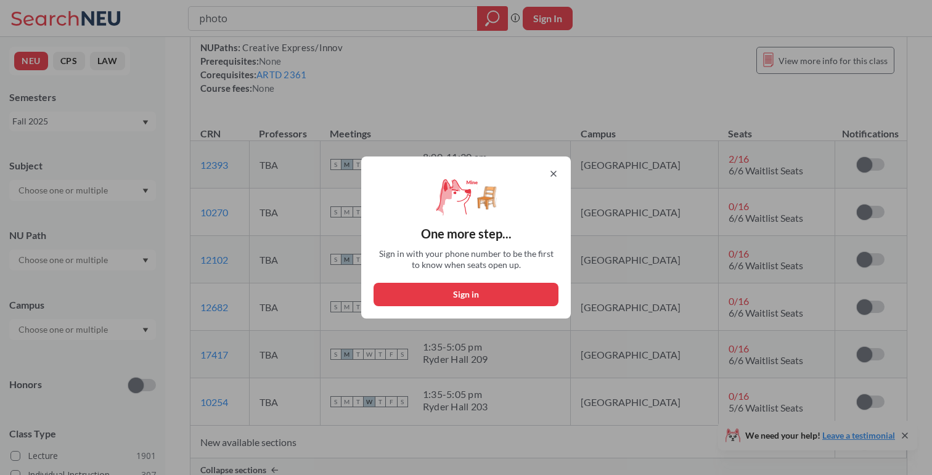
click at [446, 291] on button "Sign in" at bounding box center [465, 294] width 185 height 23
select select "US"
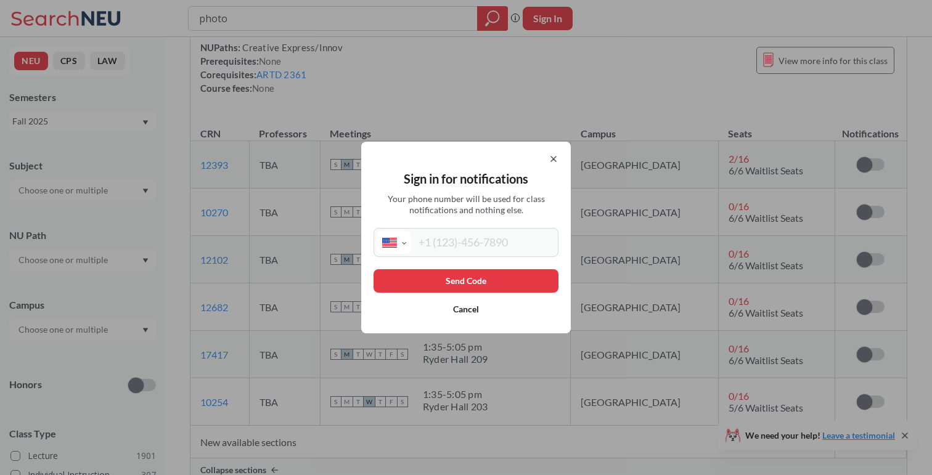
click at [470, 249] on input "tel" at bounding box center [483, 242] width 144 height 23
type input "[PHONE_NUMBER]"
click at [540, 197] on span "Your phone number will be used for class notifications and nothing else." at bounding box center [466, 205] width 176 height 22
click at [536, 283] on button "Send Code" at bounding box center [465, 280] width 185 height 23
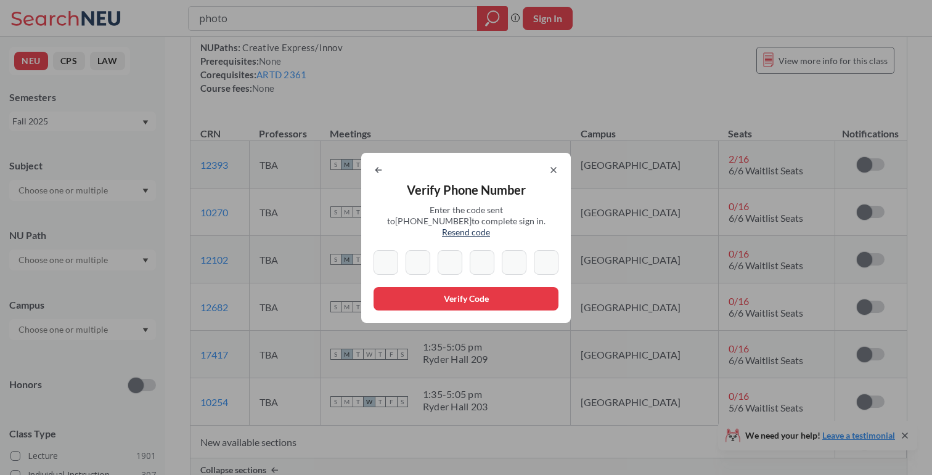
type input "0"
type input "2"
type input "5"
type input "3"
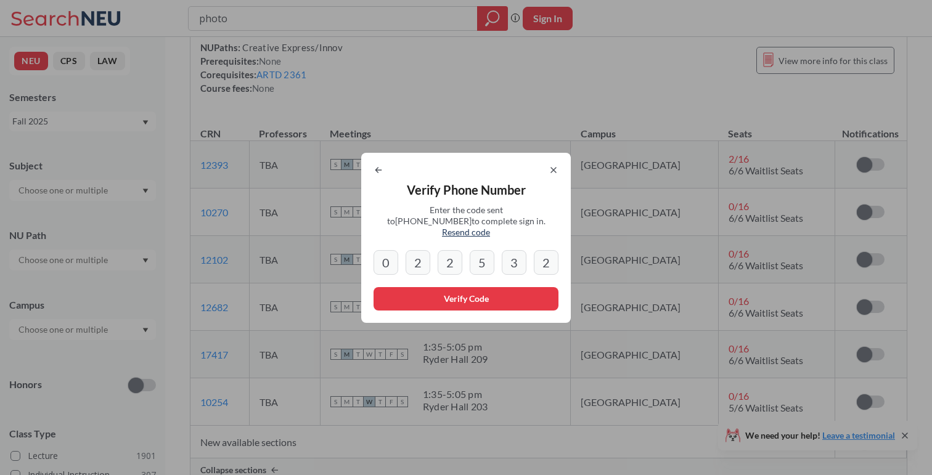
type input "2"
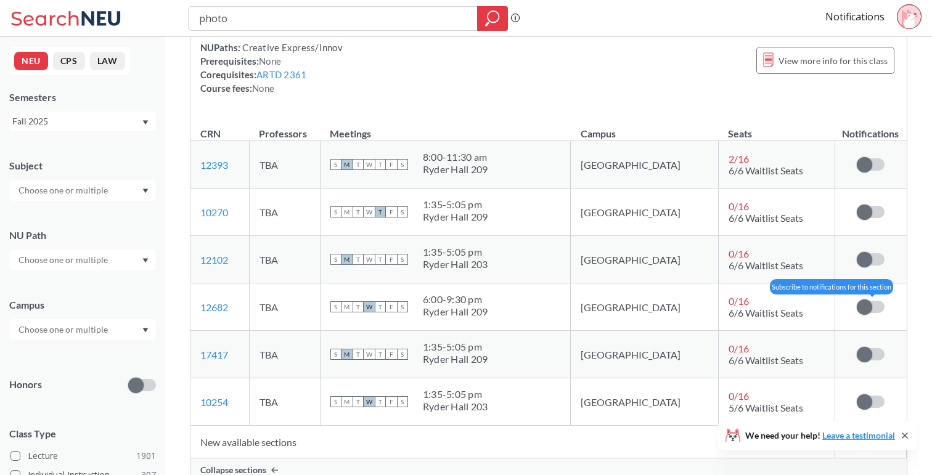
click at [873, 306] on label at bounding box center [871, 307] width 28 height 12
click at [857, 301] on input "checkbox" at bounding box center [857, 301] width 0 height 0
copy link "12682"
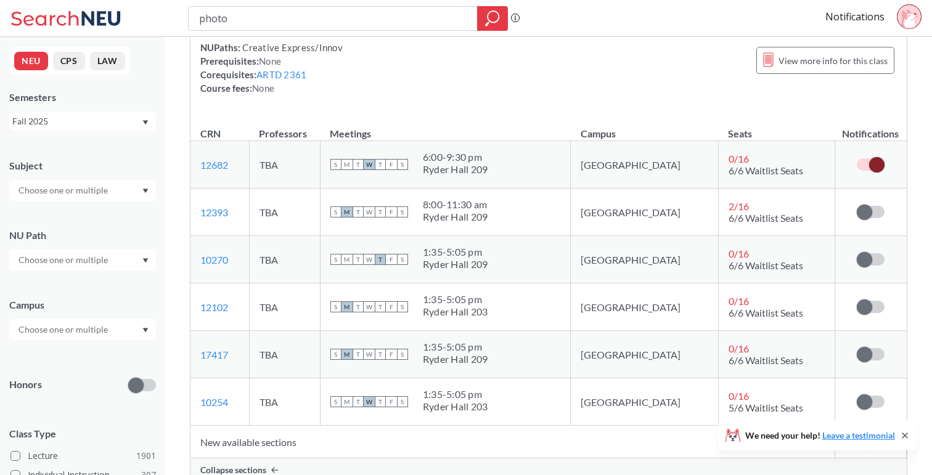
click at [399, 99] on div "Introduces creative photography, exploring techniques and processes starting wi…" at bounding box center [548, 31] width 716 height 165
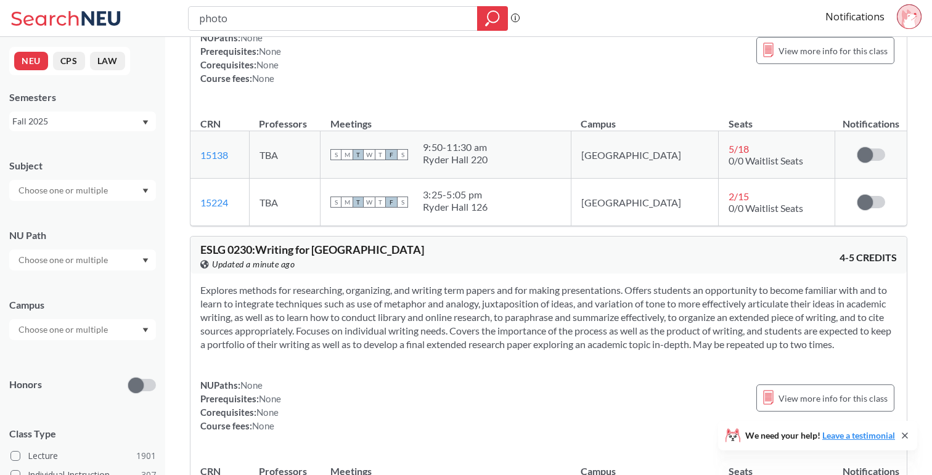
scroll to position [4449, 0]
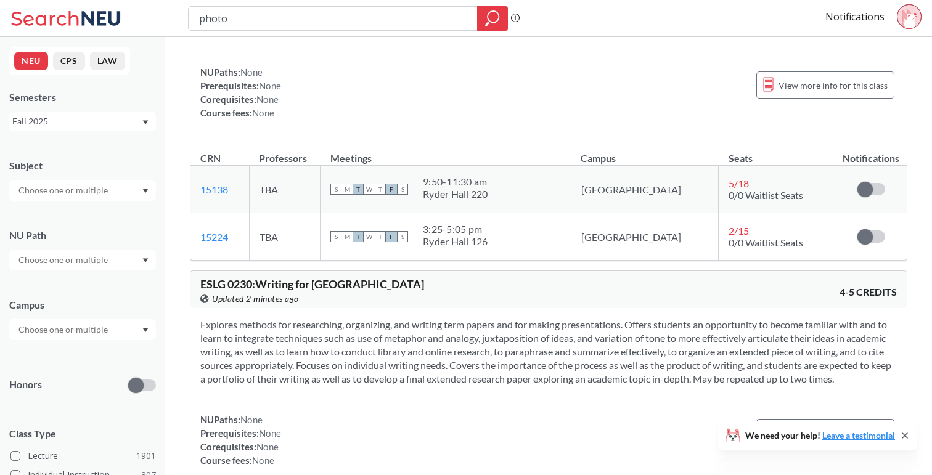
click at [367, 34] on div "photo Phrase search guarantees the exact search appears in the results. Ex. If …" at bounding box center [466, 18] width 932 height 37
click at [373, 18] on input "photo" at bounding box center [333, 18] width 271 height 21
paste input "EEMB 1145"
type input "EEMB 1145"
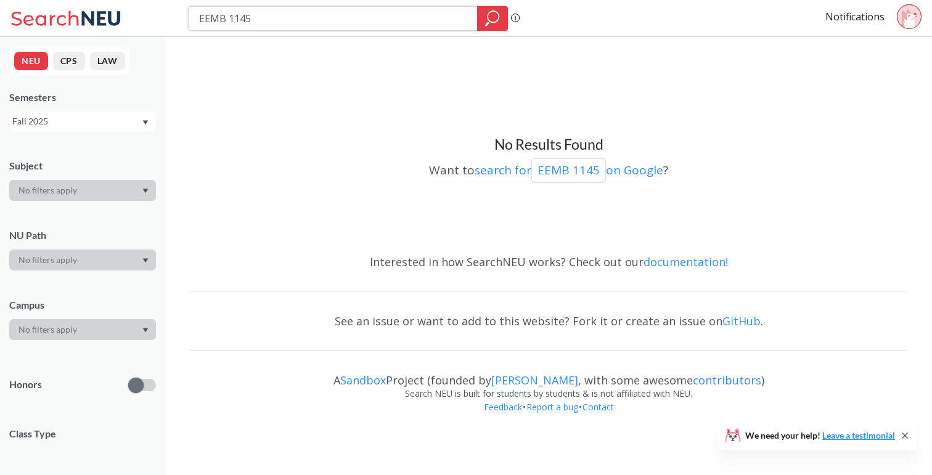
drag, startPoint x: 285, startPoint y: 12, endPoint x: 158, endPoint y: -6, distance: 127.5
click at [158, 0] on html "EEMB 1145 Phrase search guarantees the exact search appears in the results. Ex.…" at bounding box center [466, 237] width 932 height 475
type input "wellness"
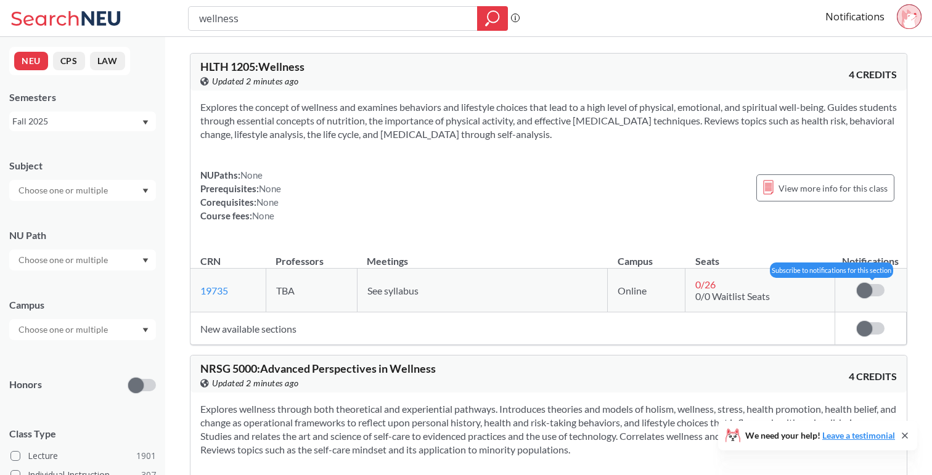
click at [867, 292] on span at bounding box center [864, 290] width 15 height 15
click at [857, 284] on input "checkbox" at bounding box center [857, 284] width 0 height 0
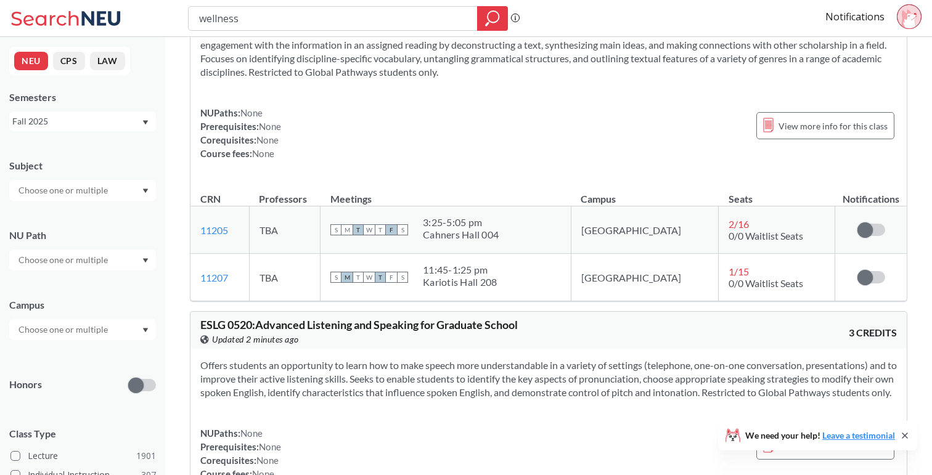
scroll to position [3385, 0]
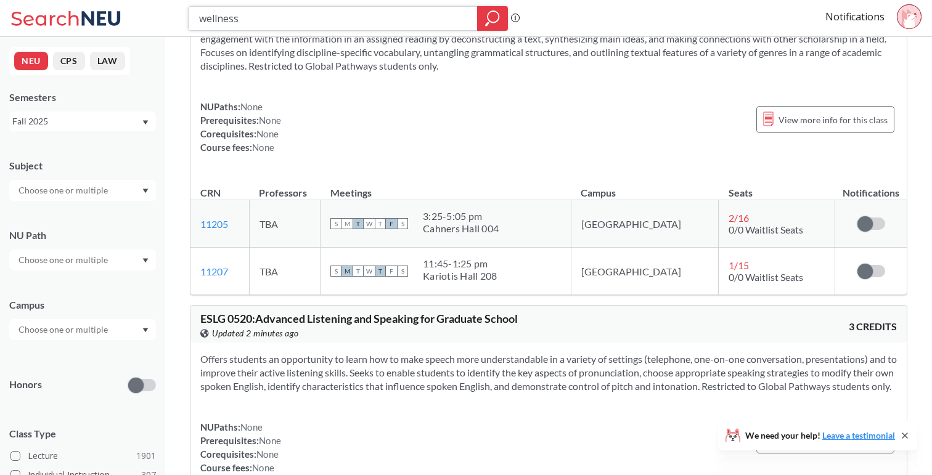
click at [325, 15] on input "wellness" at bounding box center [333, 18] width 271 height 21
type input "health"
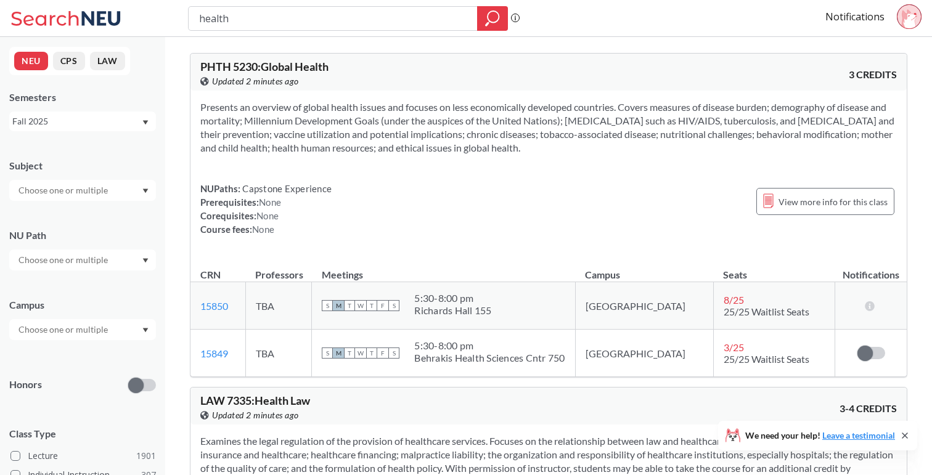
click at [325, 15] on input "health" at bounding box center [333, 18] width 271 height 21
type input "fitness"
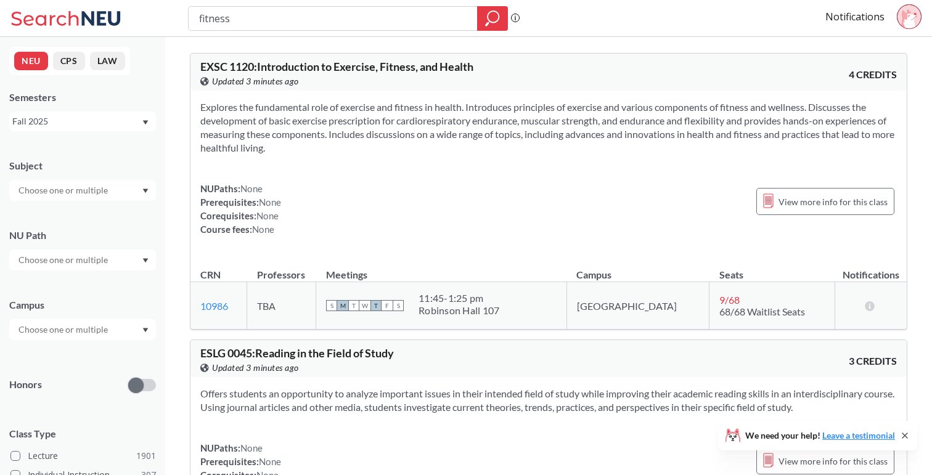
drag, startPoint x: 325, startPoint y: 15, endPoint x: 278, endPoint y: 51, distance: 58.9
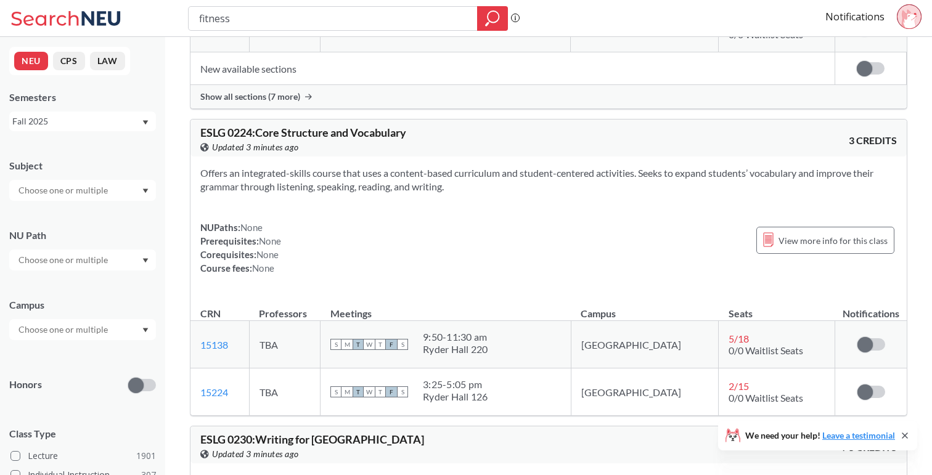
scroll to position [1748, 0]
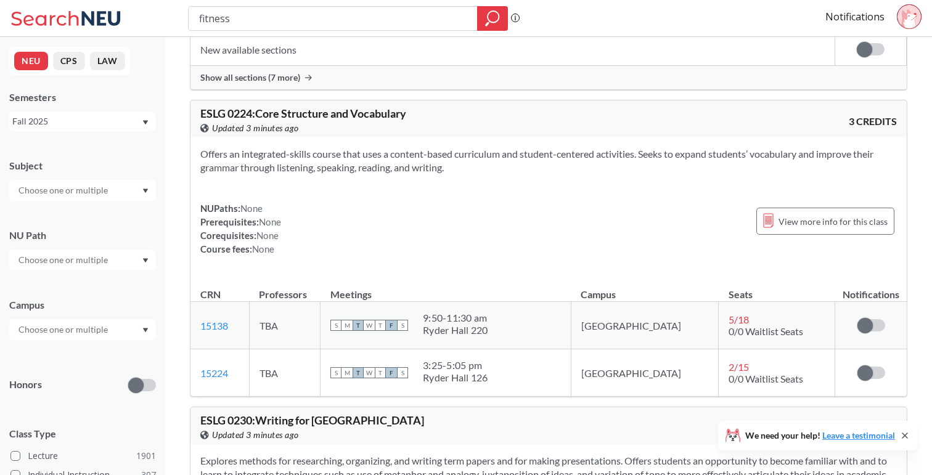
click at [295, 16] on input "fitness" at bounding box center [333, 18] width 271 height 21
type input "h"
type input "meditation"
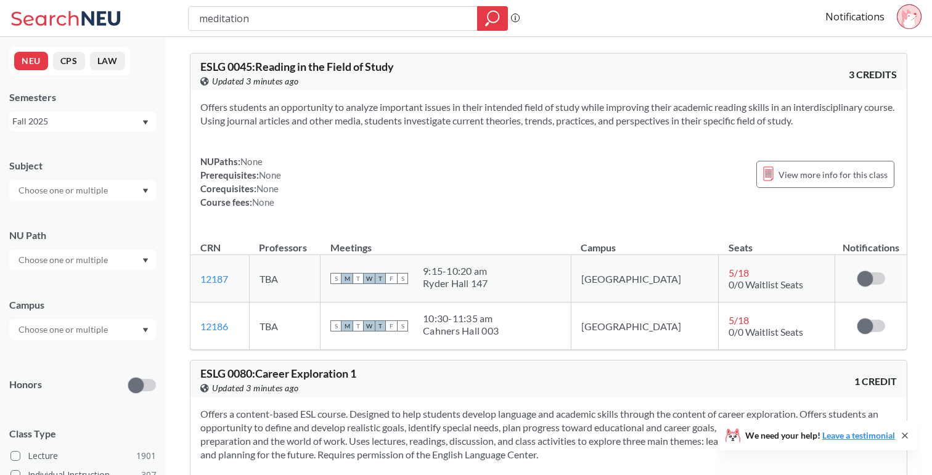
click at [295, 16] on input "meditation" at bounding box center [333, 18] width 271 height 21
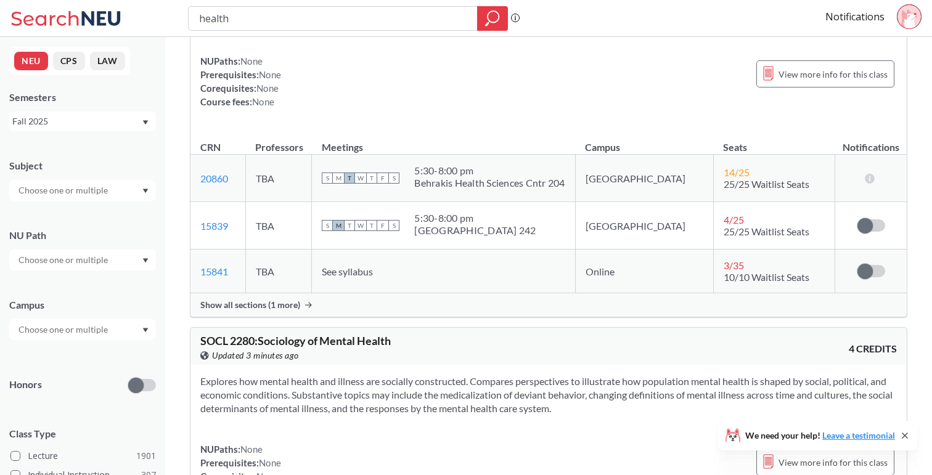
scroll to position [7170, 0]
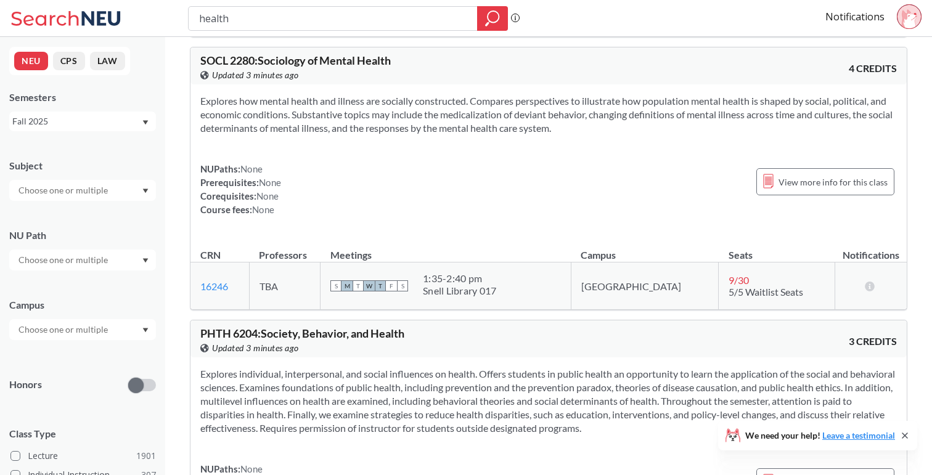
click at [325, 19] on input "health" at bounding box center [333, 18] width 271 height 21
type input "mindfulness"
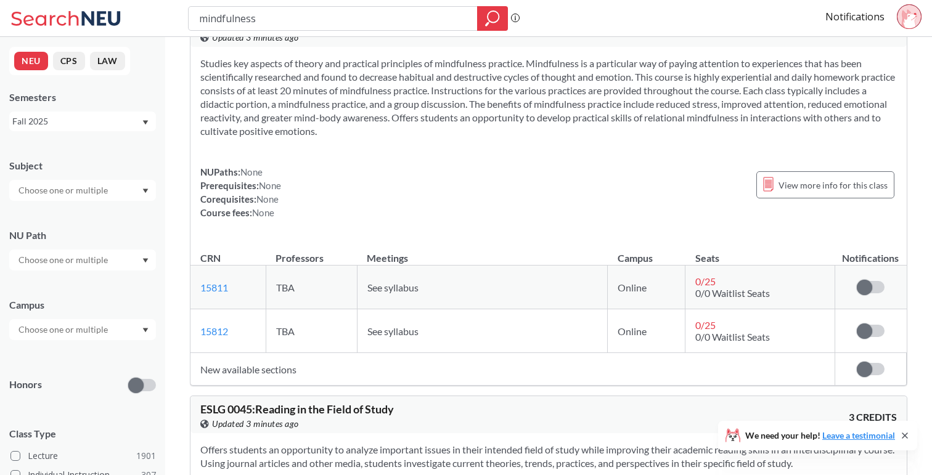
scroll to position [870, 0]
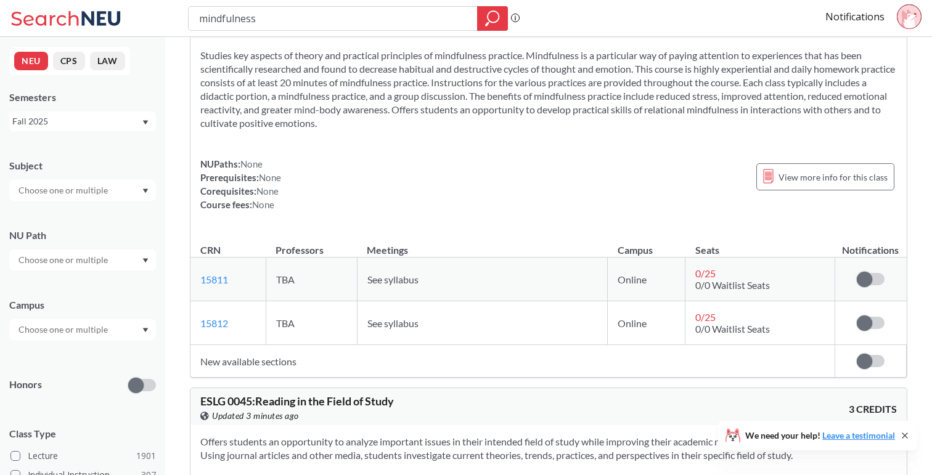
click at [876, 369] on td "Subscribe to notifications for this section" at bounding box center [869, 361] width 71 height 33
click at [866, 364] on span at bounding box center [864, 361] width 15 height 15
click at [857, 355] on input "checkbox" at bounding box center [857, 355] width 0 height 0
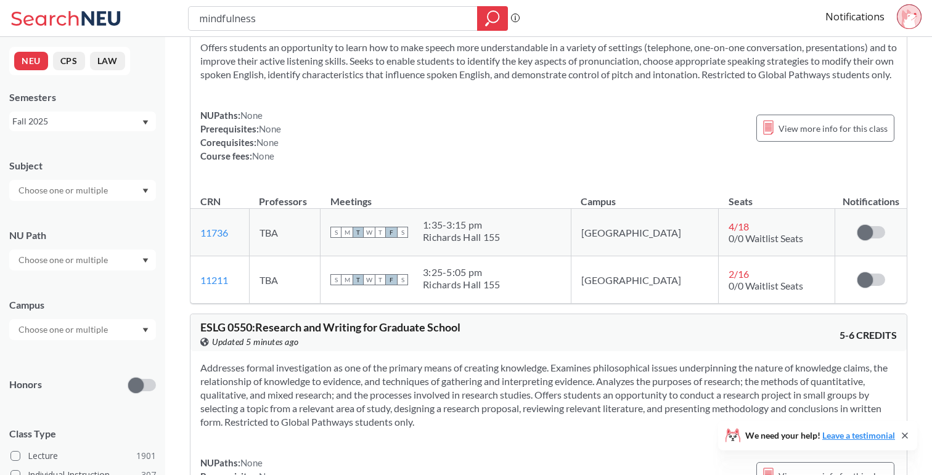
scroll to position [3835, 0]
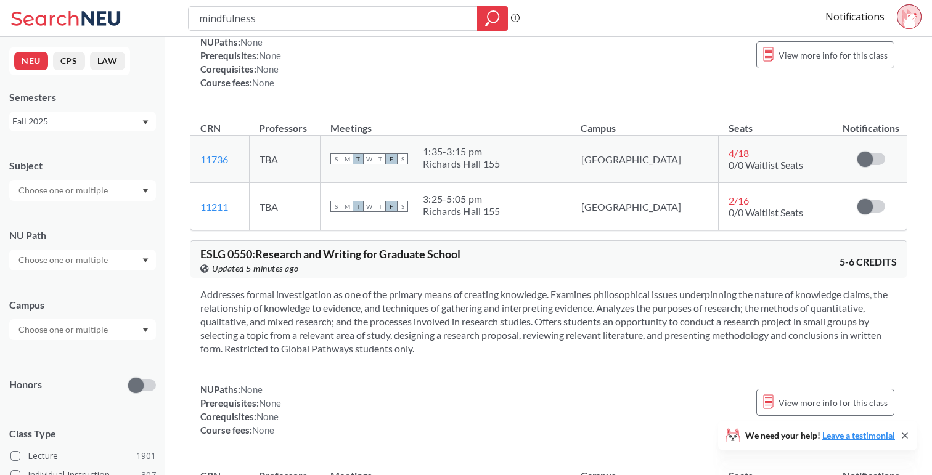
click at [404, 1] on div "mindfulness Phrase search guarantees the exact search appears in the results. E…" at bounding box center [466, 18] width 932 height 37
click at [401, 14] on input "mindfulness" at bounding box center [333, 18] width 271 height 21
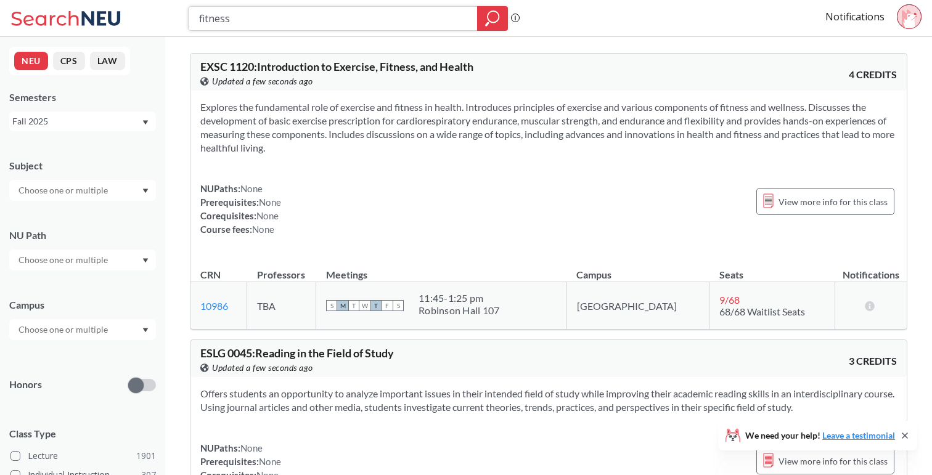
click at [401, 14] on input "fitness" at bounding box center [333, 18] width 271 height 21
click at [340, 19] on input "fitness" at bounding box center [333, 18] width 271 height 21
type input "design"
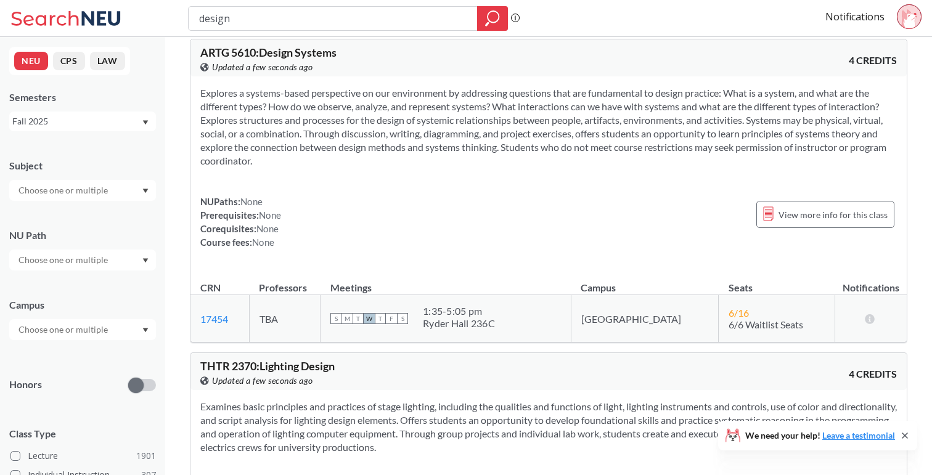
scroll to position [612, 0]
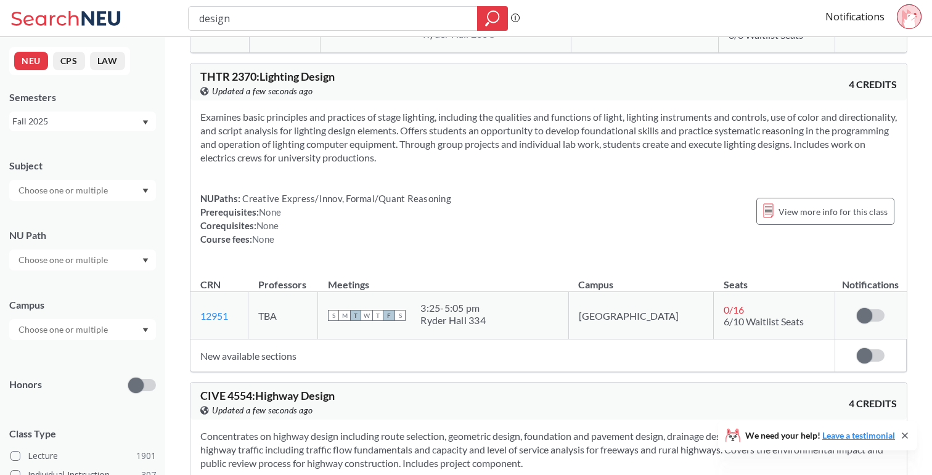
click at [338, 20] on input "design" at bounding box center [333, 18] width 271 height 21
type input "understanding"
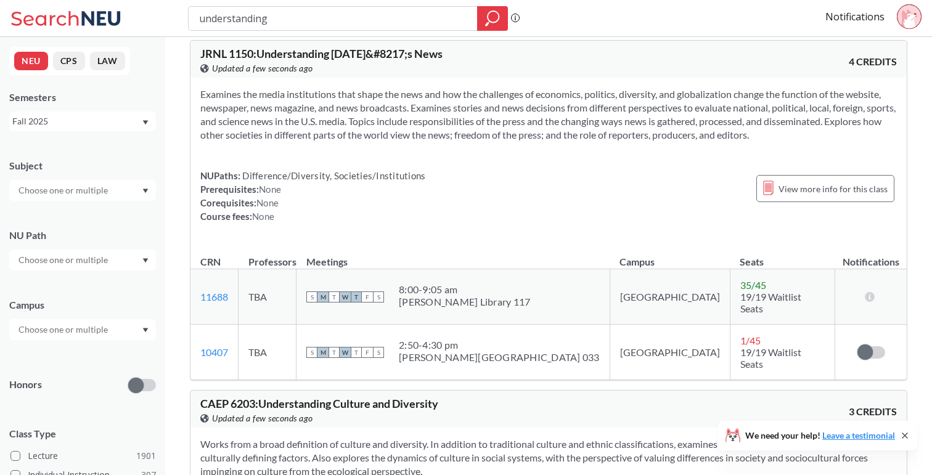
scroll to position [603, 0]
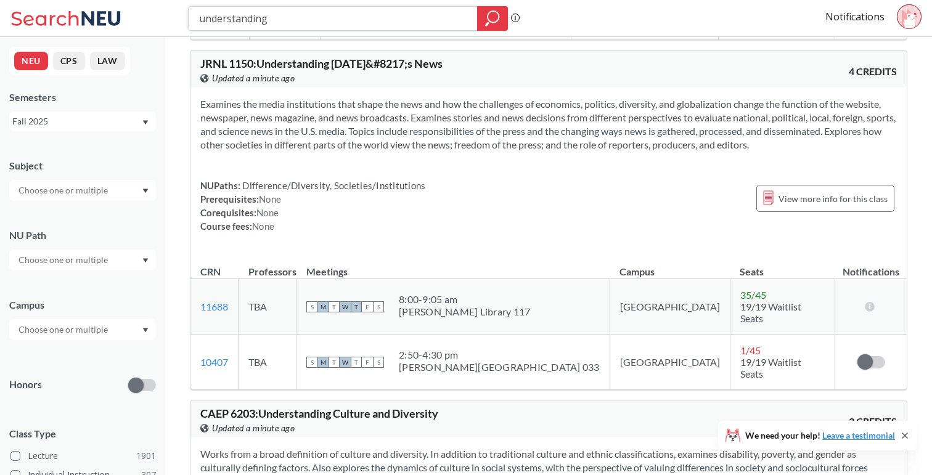
drag, startPoint x: 401, startPoint y: 18, endPoint x: 268, endPoint y: 2, distance: 133.5
click at [268, 2] on div "understanding Phrase search guarantees the exact search appears in the results.…" at bounding box center [466, 18] width 932 height 37
type input "i"
type input "network science"
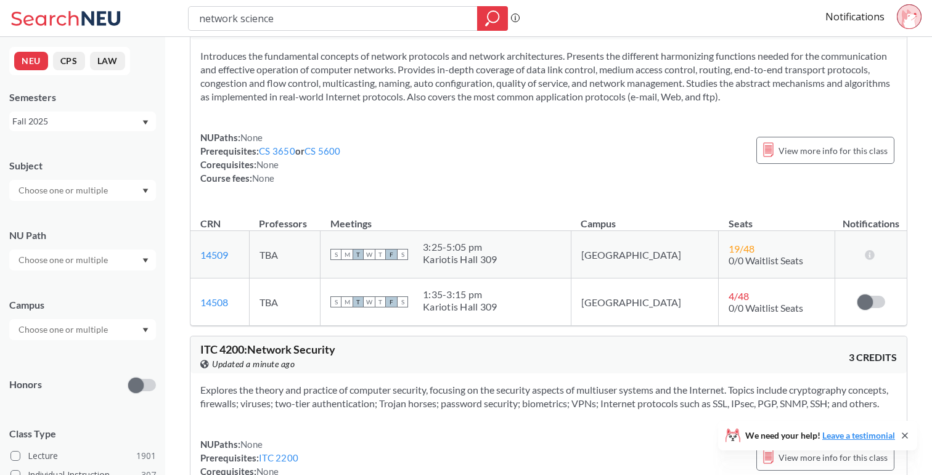
scroll to position [982, 0]
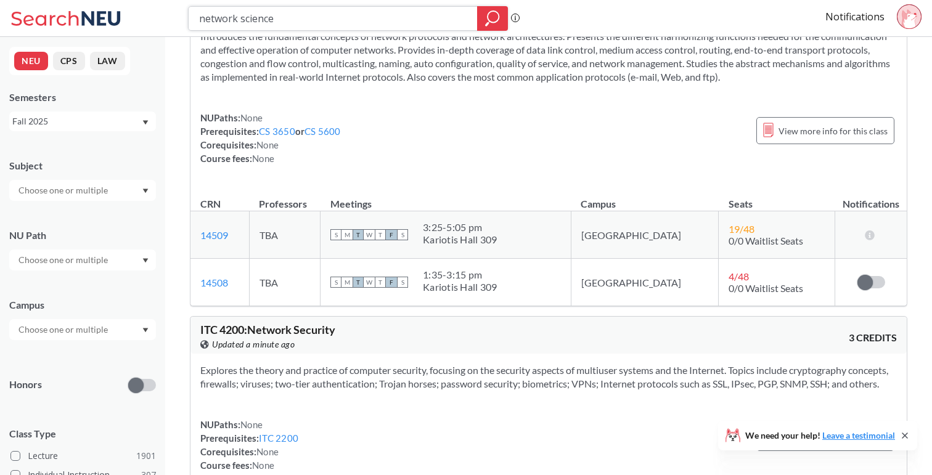
drag, startPoint x: 327, startPoint y: 30, endPoint x: 218, endPoint y: 8, distance: 111.2
click at [218, 8] on div "network science" at bounding box center [348, 18] width 320 height 25
type input "introduction"
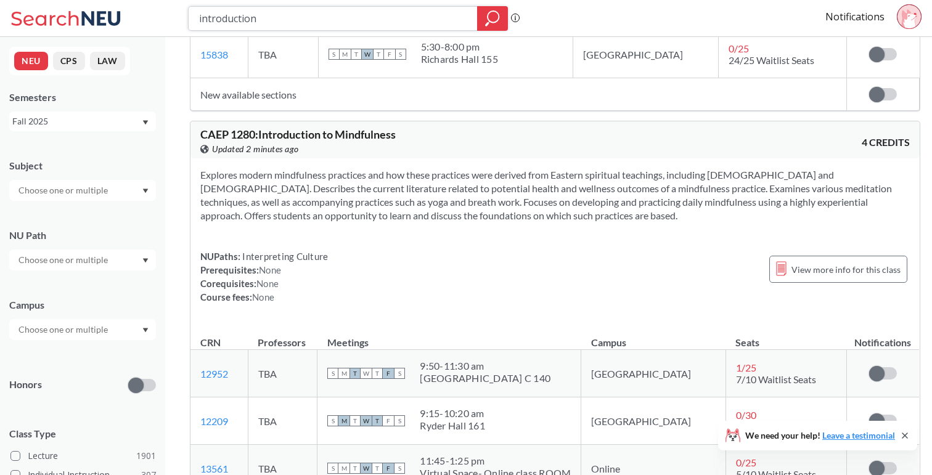
scroll to position [5825, 0]
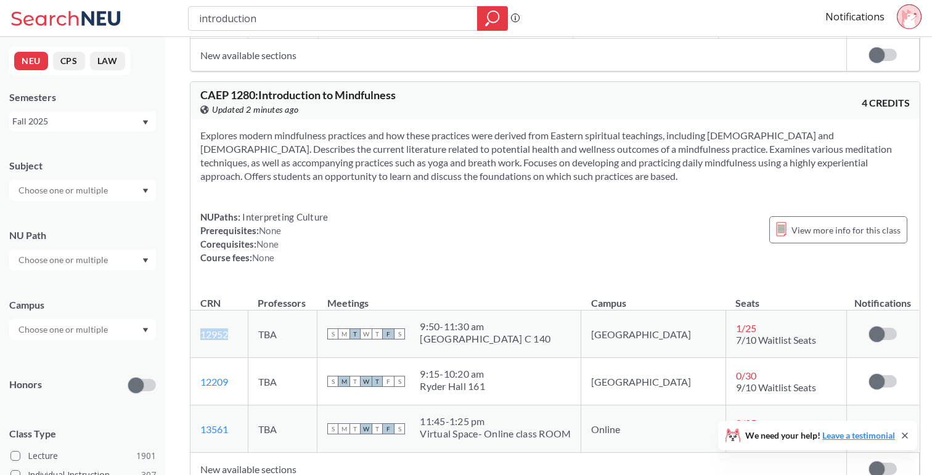
drag, startPoint x: 247, startPoint y: 282, endPoint x: 194, endPoint y: 282, distance: 53.6
click at [194, 311] on td "12952 View this section on Banner." at bounding box center [218, 334] width 57 height 47
copy link "12952"
drag, startPoint x: 416, startPoint y: 43, endPoint x: 194, endPoint y: 45, distance: 221.9
click at [194, 82] on div "CAEP 1280 : Introduction to Mindfulness View this course on Banner. Updated 3 m…" at bounding box center [554, 100] width 729 height 37
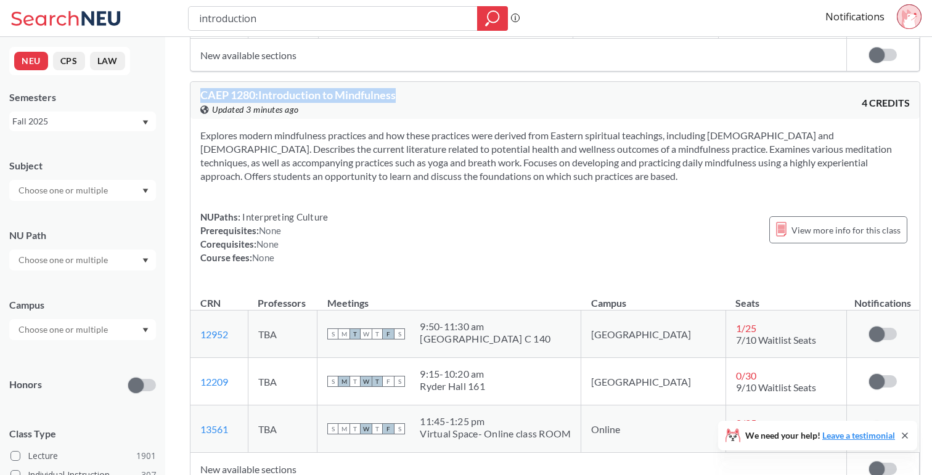
copy span "CAEP 1280 : Introduction to Mindfulness"
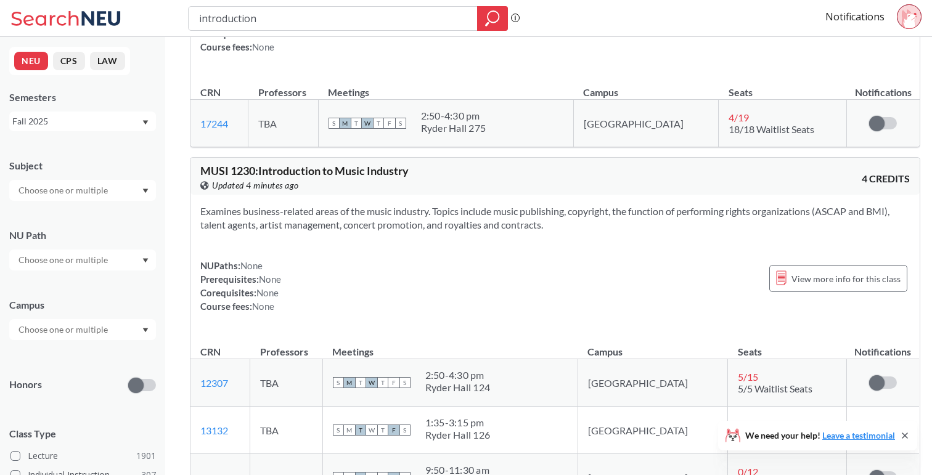
scroll to position [10584, 0]
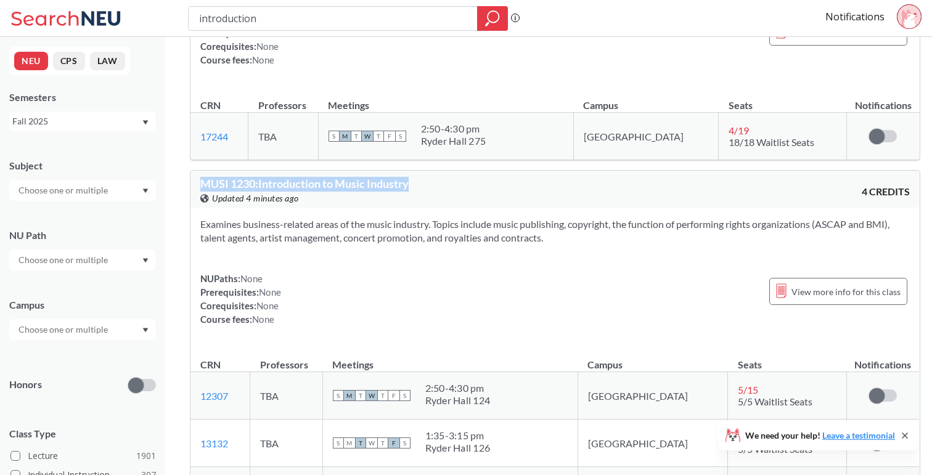
drag, startPoint x: 440, startPoint y: 84, endPoint x: 195, endPoint y: 84, distance: 244.7
click at [195, 171] on div "MUSI 1230 : Introduction to Music Industry View this course on Banner. Updated …" at bounding box center [554, 189] width 729 height 37
copy span "MUSI 1230 : Introduction to Music Industry"
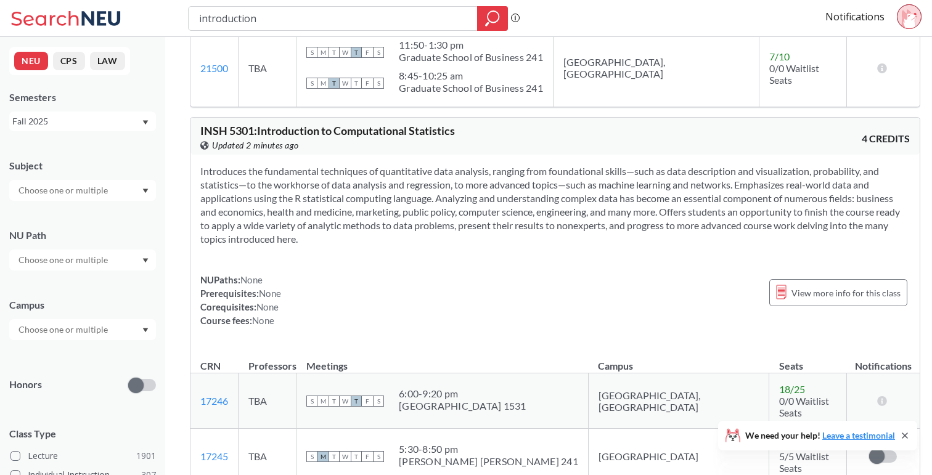
scroll to position [23266, 0]
